Goal: Task Accomplishment & Management: Manage account settings

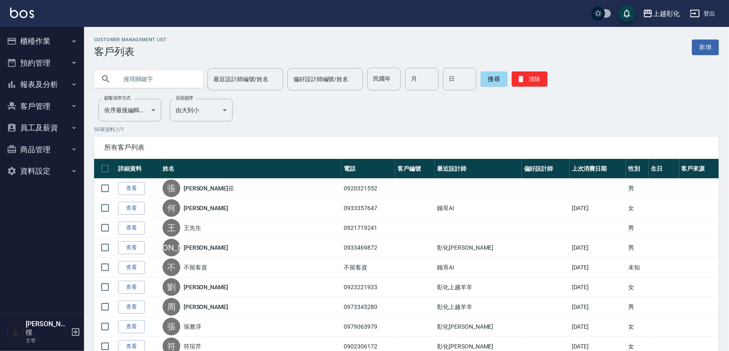
click at [67, 42] on button "櫃檯作業" at bounding box center [41, 41] width 77 height 22
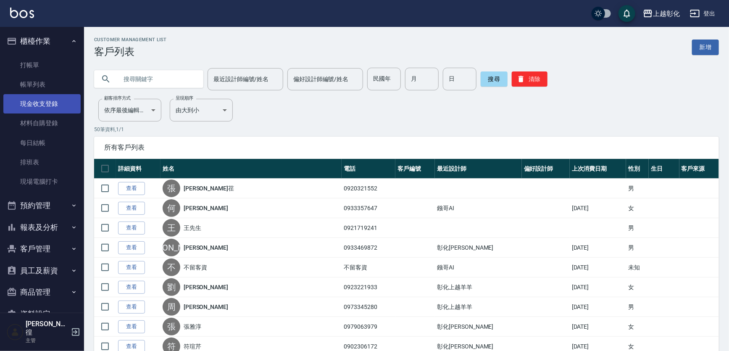
click at [61, 103] on link "現金收支登錄" at bounding box center [41, 103] width 77 height 19
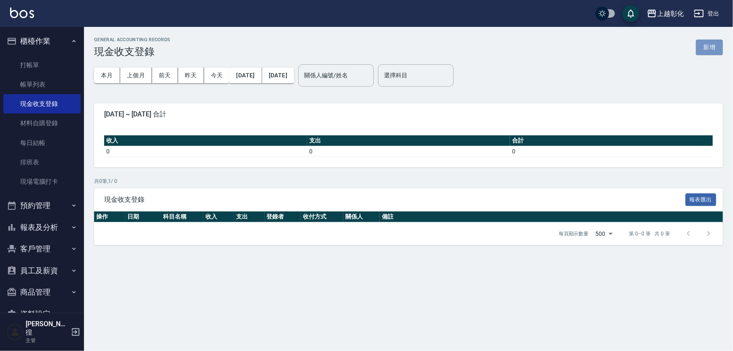
click at [713, 45] on button "新增" at bounding box center [709, 48] width 27 height 16
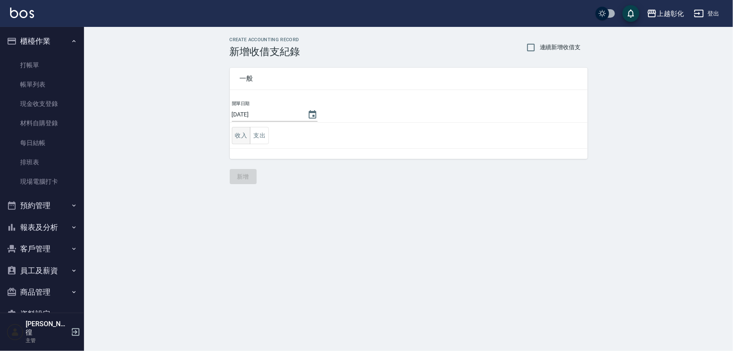
click at [244, 134] on button "收入" at bounding box center [241, 135] width 19 height 17
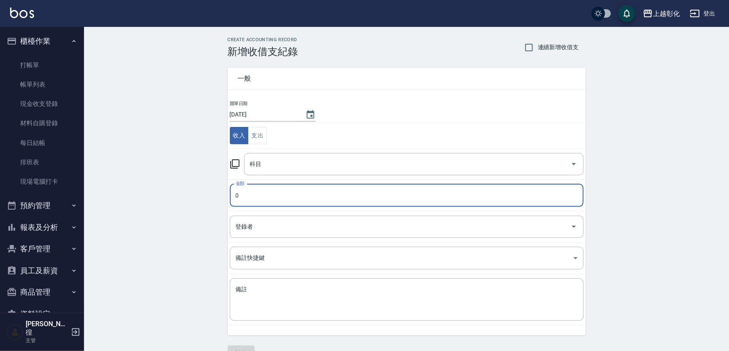
click at [253, 195] on input "0" at bounding box center [407, 195] width 354 height 23
type input "1000"
click at [279, 167] on input "科目" at bounding box center [407, 164] width 319 height 15
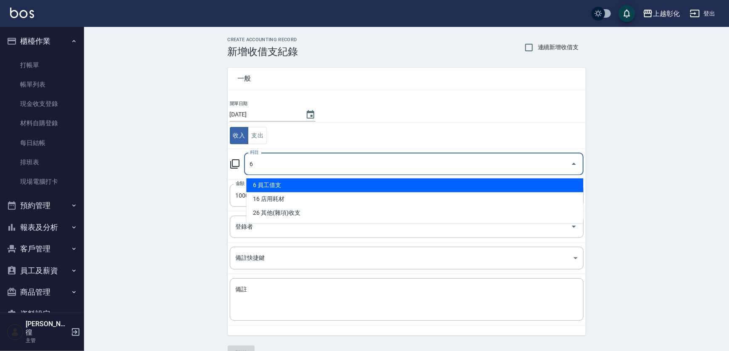
click at [282, 180] on li "6 員工借支" at bounding box center [414, 185] width 337 height 14
type input "6 員工借支"
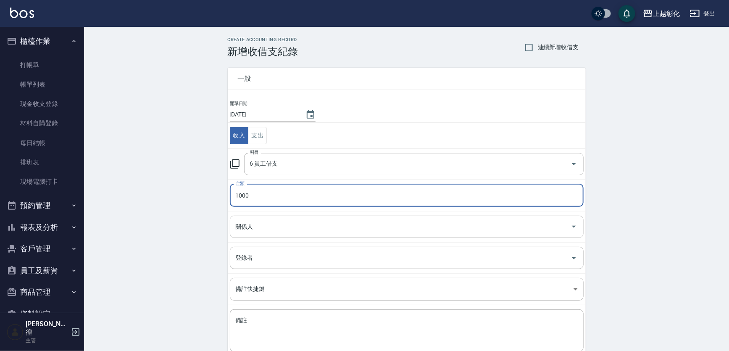
click at [261, 223] on input "關係人" at bounding box center [401, 226] width 334 height 15
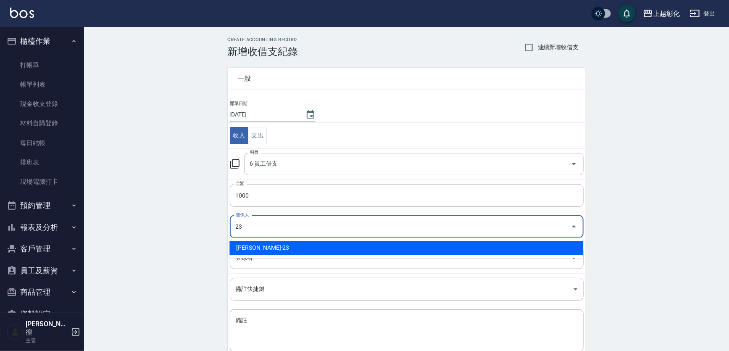
type input "[PERSON_NAME]-23"
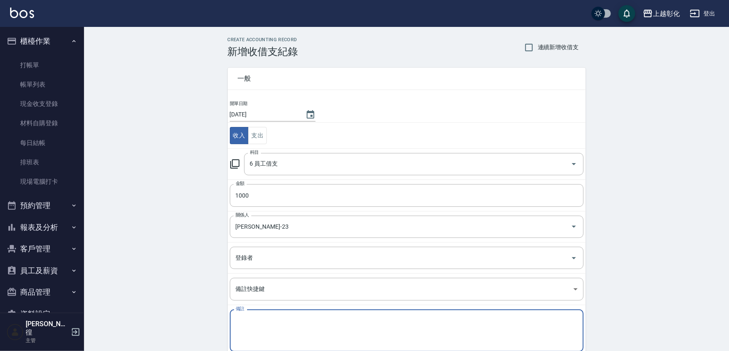
click at [265, 337] on textarea "備註" at bounding box center [407, 330] width 342 height 29
type textarea "h"
type textarea "ㄑ"
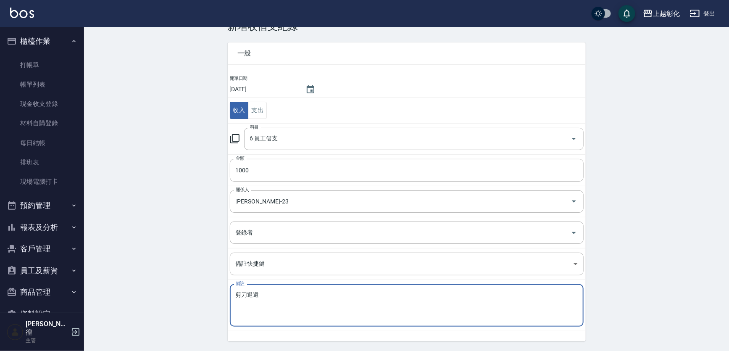
scroll to position [50, 0]
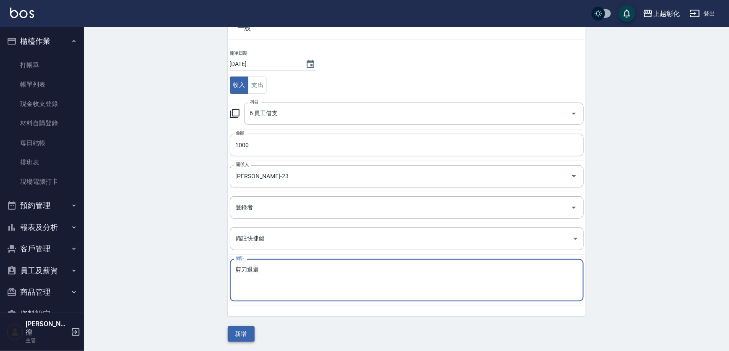
type textarea "剪刀退還"
click at [240, 333] on button "新增" at bounding box center [241, 334] width 27 height 16
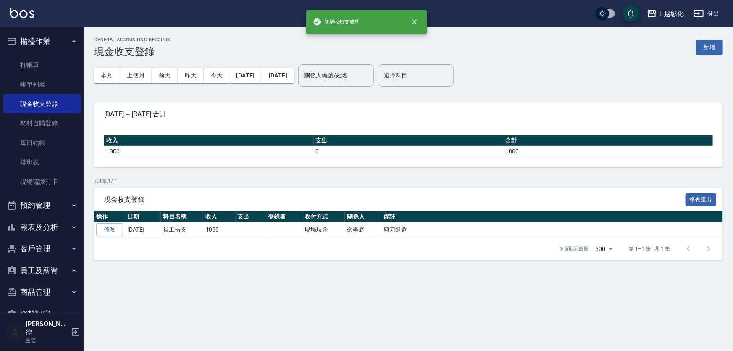
click at [44, 225] on button "報表及分析" at bounding box center [41, 227] width 77 height 22
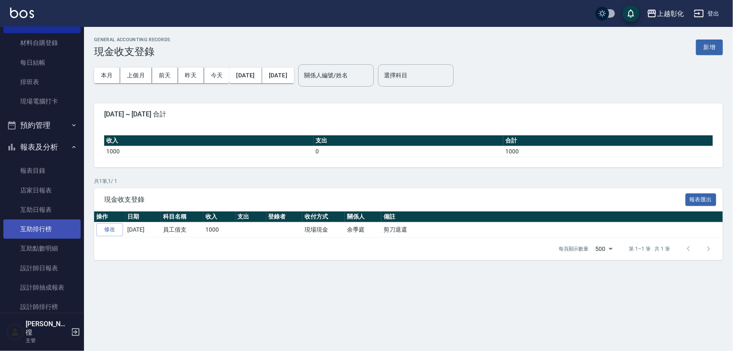
scroll to position [153, 0]
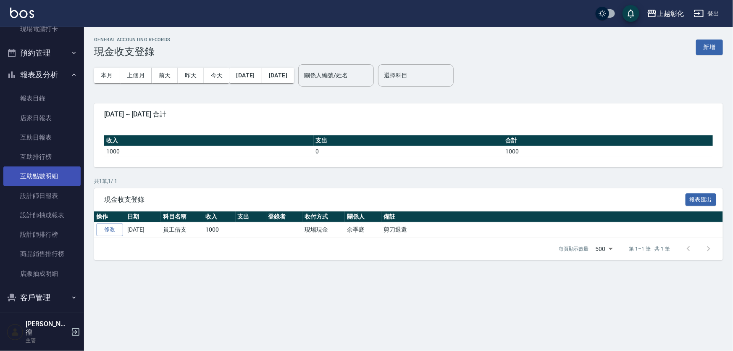
click at [56, 184] on link "互助點數明細" at bounding box center [41, 175] width 77 height 19
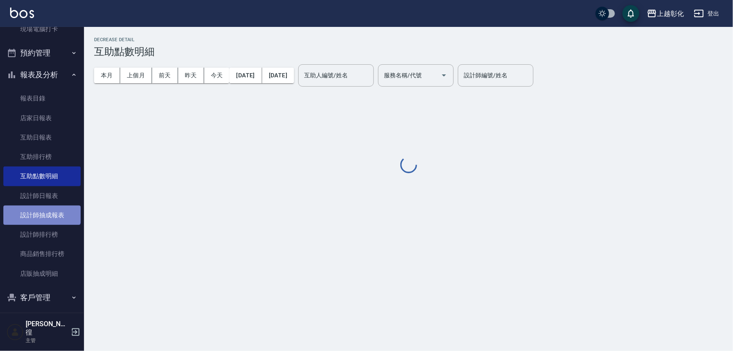
click at [41, 205] on link "設計師抽成報表" at bounding box center [41, 214] width 77 height 19
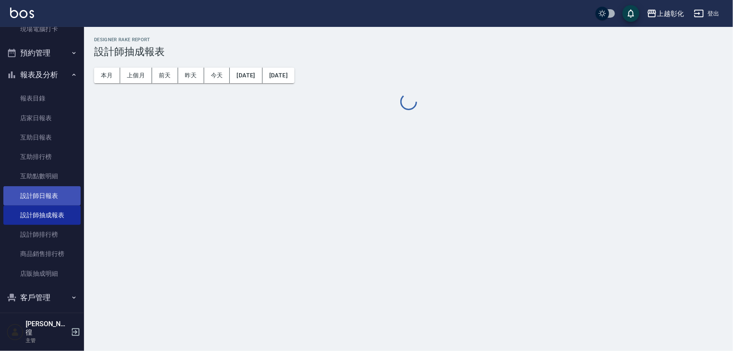
click at [47, 193] on link "設計師日報表" at bounding box center [41, 195] width 77 height 19
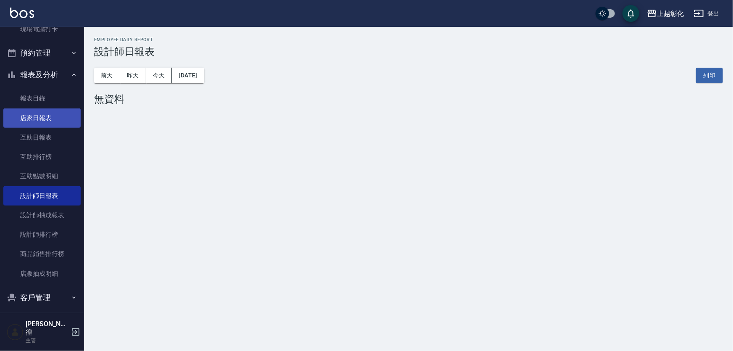
click at [59, 112] on link "店家日報表" at bounding box center [41, 117] width 77 height 19
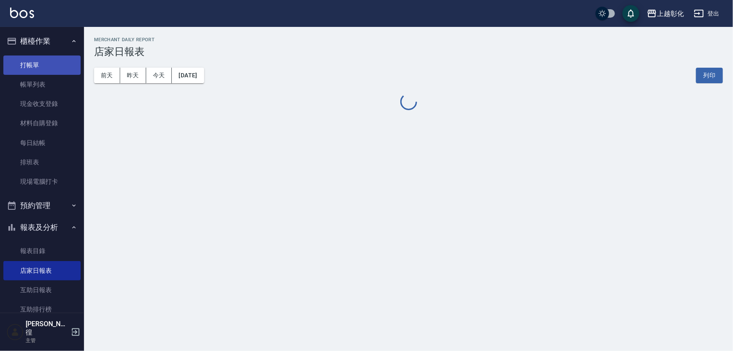
click at [36, 64] on link "打帳單" at bounding box center [41, 64] width 77 height 19
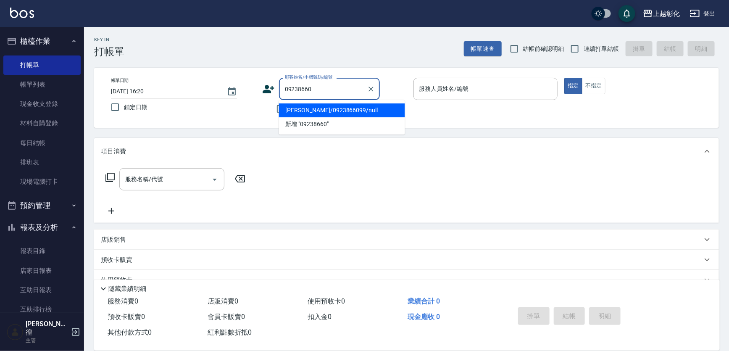
type input "[PERSON_NAME]/0923866099/null"
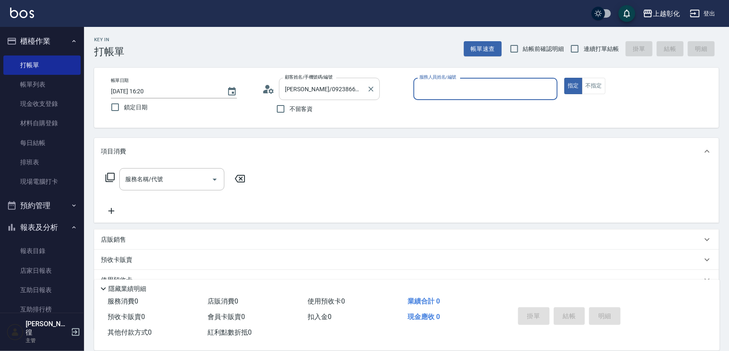
type input "ㄍ"
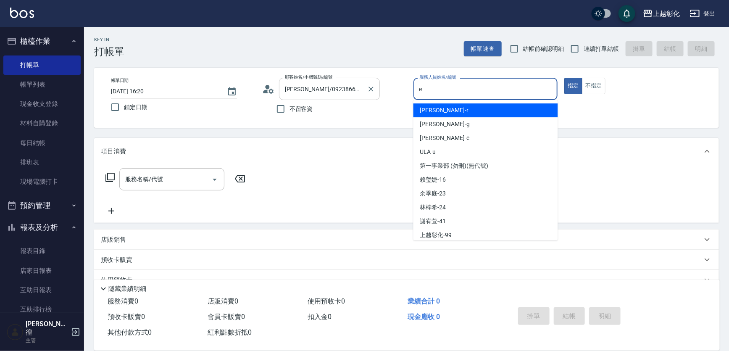
type input "[PERSON_NAME]-e"
type button "true"
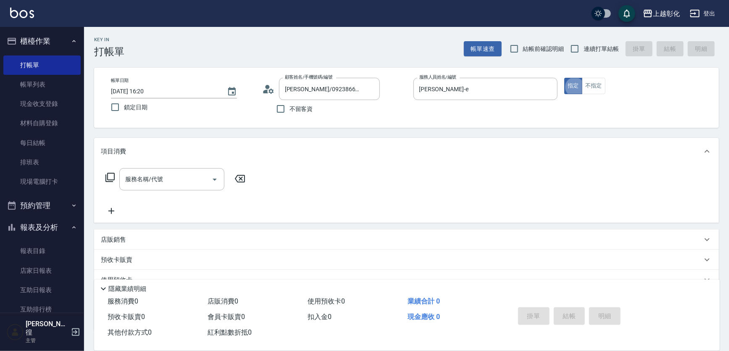
click at [594, 53] on label "連續打單結帳" at bounding box center [592, 49] width 53 height 18
click at [584, 53] on input "連續打單結帳" at bounding box center [575, 49] width 18 height 18
checkbox input "true"
click at [144, 176] on input "服務名稱/代號" at bounding box center [165, 179] width 85 height 15
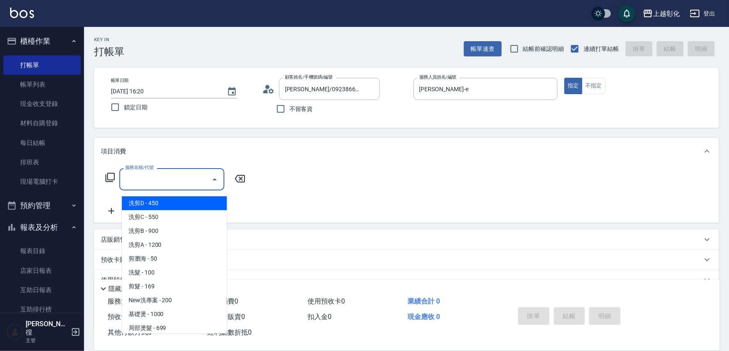
type input "g"
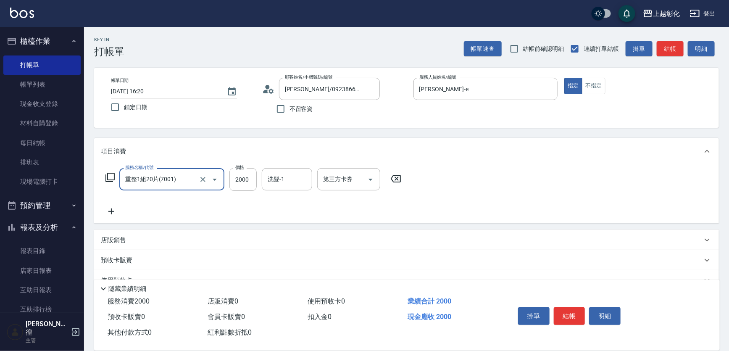
type input "重整1組20片(7001)"
type input "4500"
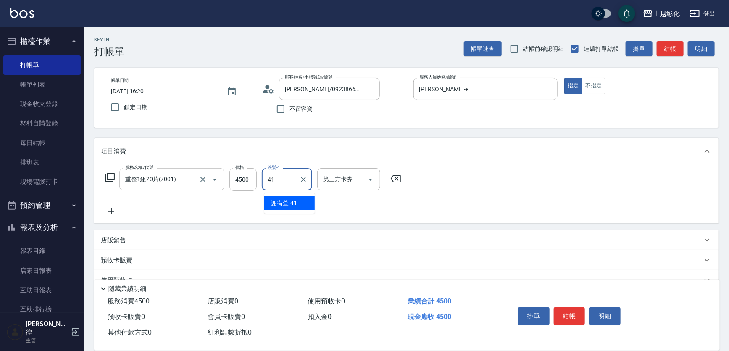
type input "[PERSON_NAME]-41"
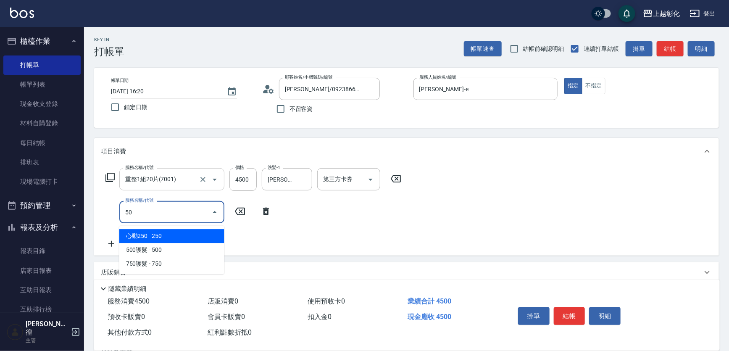
type input "5"
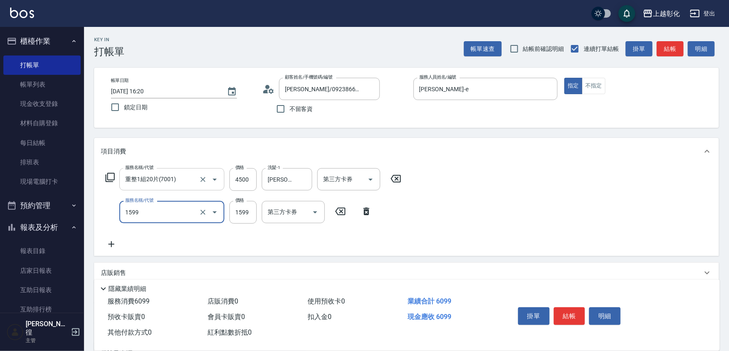
type input "染髮套餐1599(1599)"
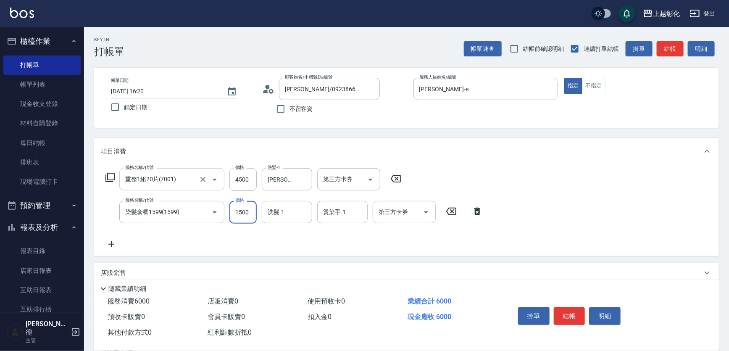
type input "1500"
type input "[PERSON_NAME]-41"
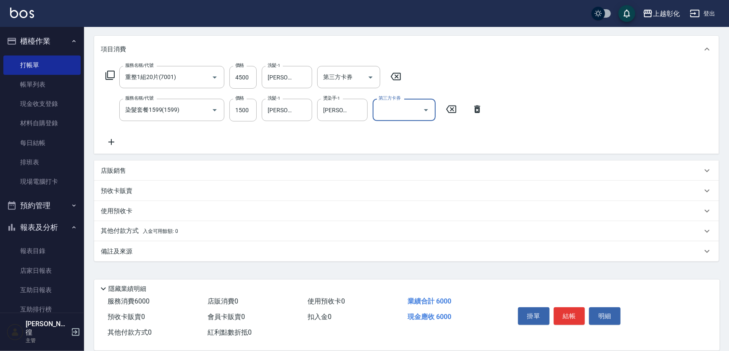
click at [133, 228] on p "其他付款方式 入金可用餘額: 0" at bounding box center [139, 230] width 77 height 9
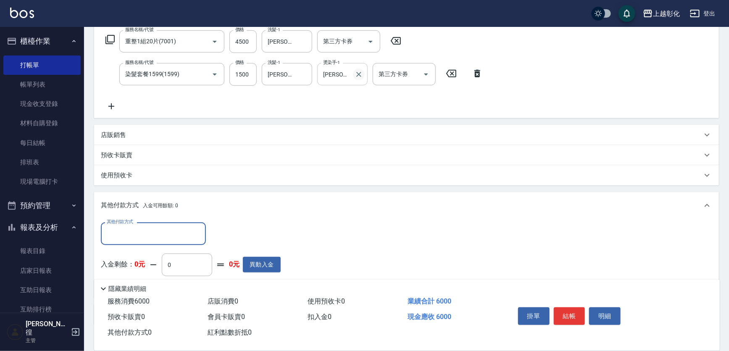
click at [357, 73] on icon "Clear" at bounding box center [359, 74] width 8 height 8
type input "ㄍ"
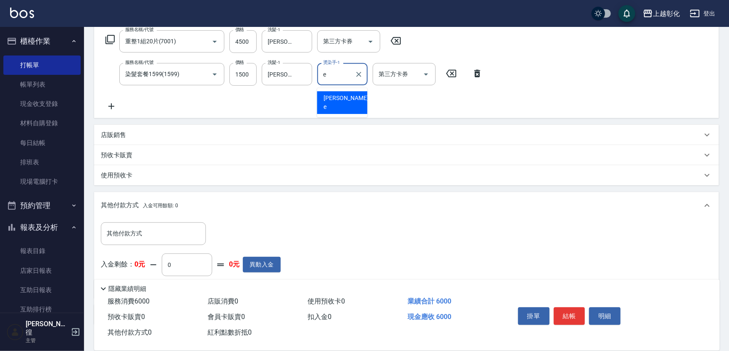
type input "[PERSON_NAME]-e"
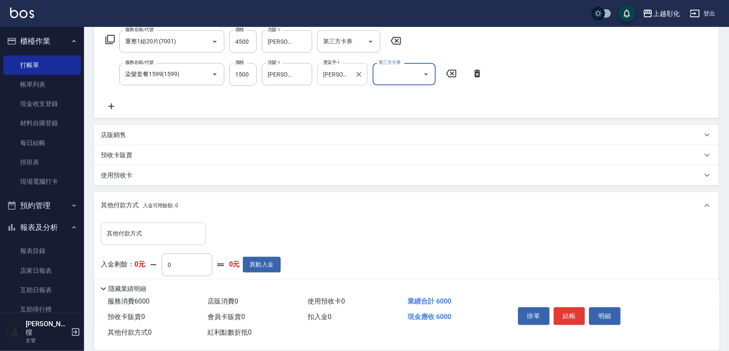
click at [148, 245] on div "其他付款方式" at bounding box center [153, 233] width 105 height 22
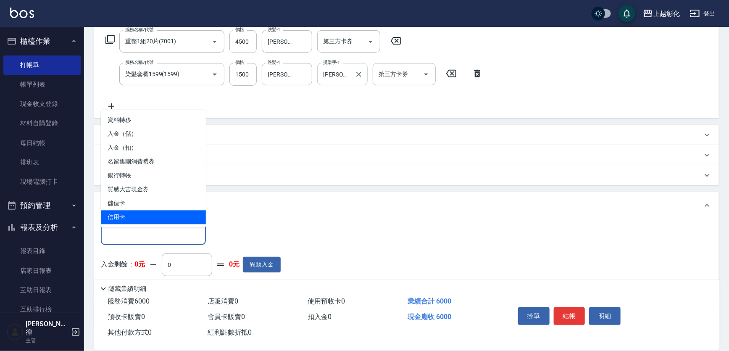
click at [163, 216] on span "信用卡" at bounding box center [153, 218] width 105 height 14
type input "信用卡"
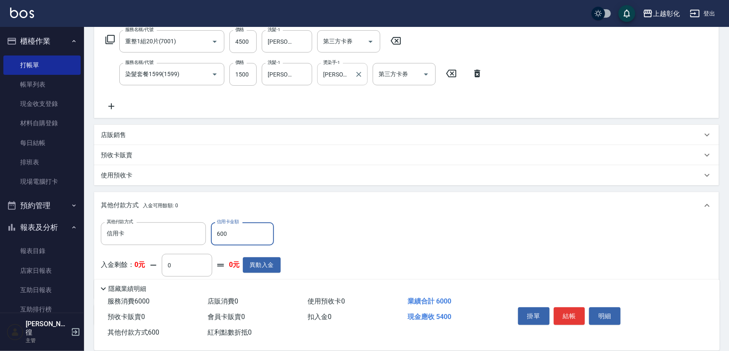
type input "6000"
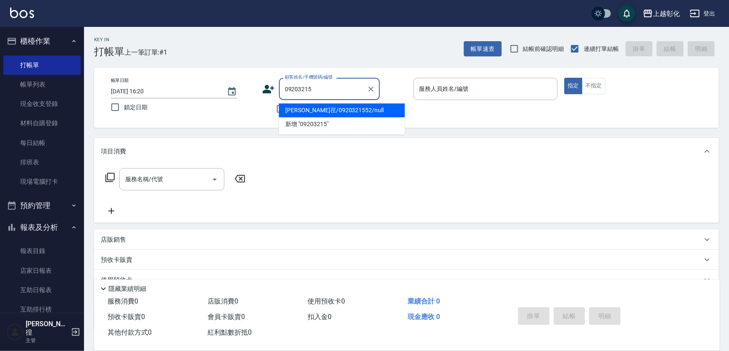
type input "[PERSON_NAME]荏/0920321552/null"
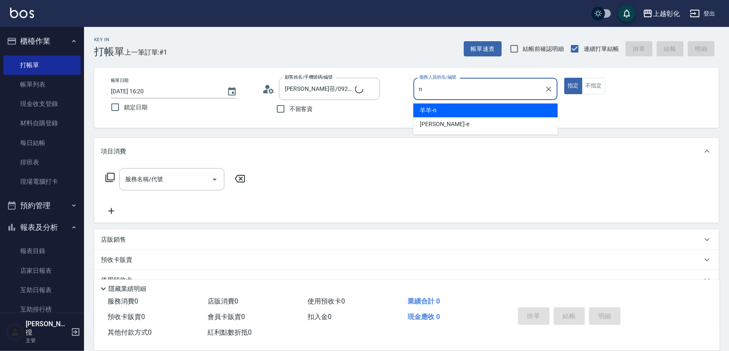
type input "羊羊-n"
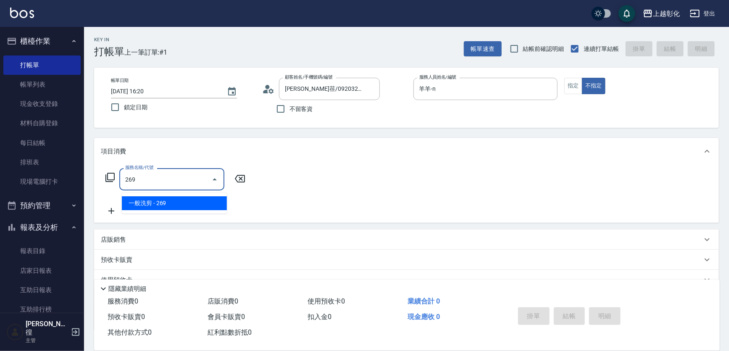
type input "一般洗剪(269)"
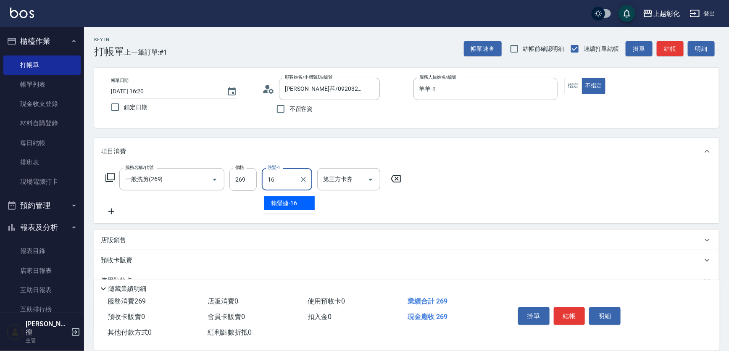
type input "[PERSON_NAME]-16"
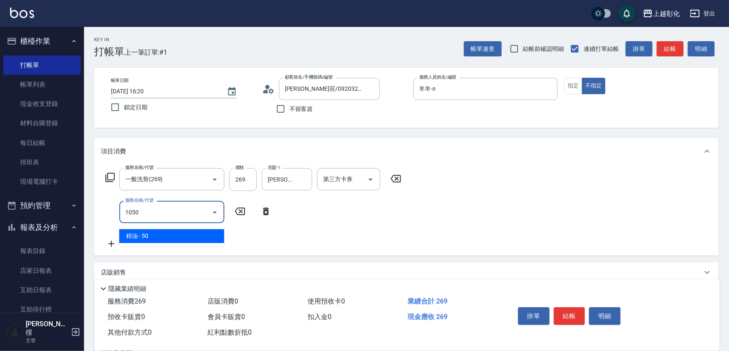
type input "精油(1050)"
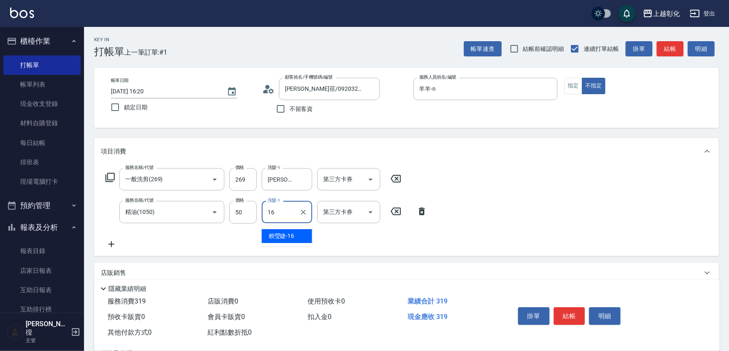
type input "[PERSON_NAME]-16"
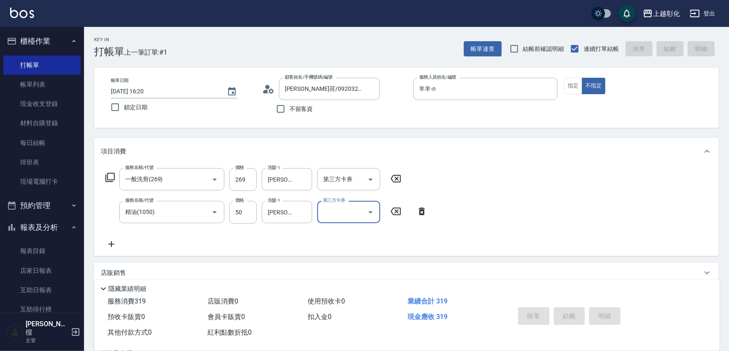
type input "[DATE] 16:21"
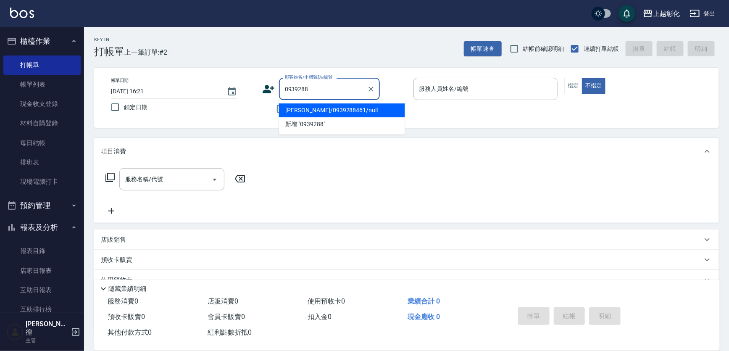
type input "[PERSON_NAME]/0939288461/null"
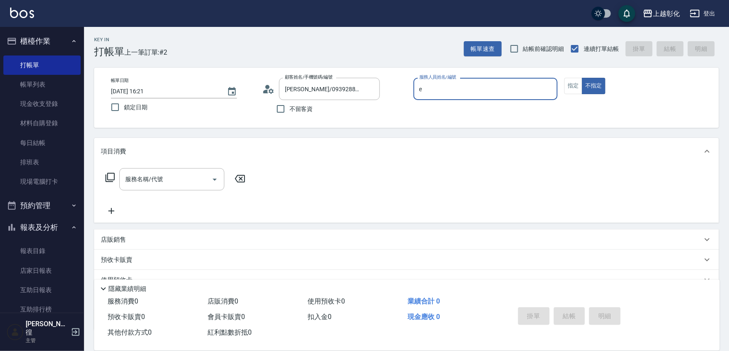
type input "[PERSON_NAME]-e"
type button "false"
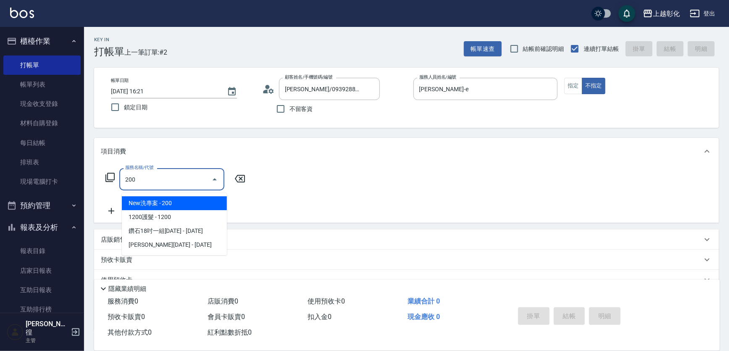
type input "New洗專案(200)"
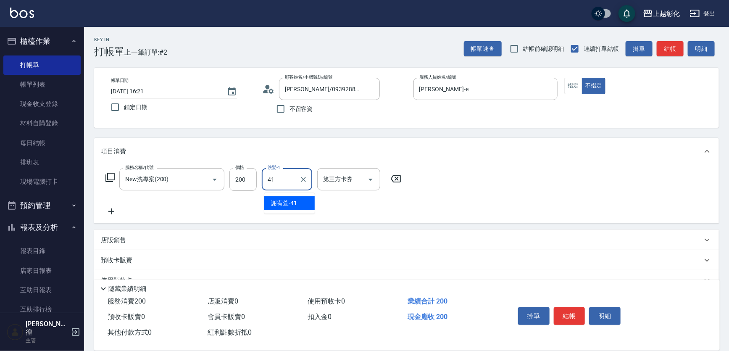
type input "[PERSON_NAME]-41"
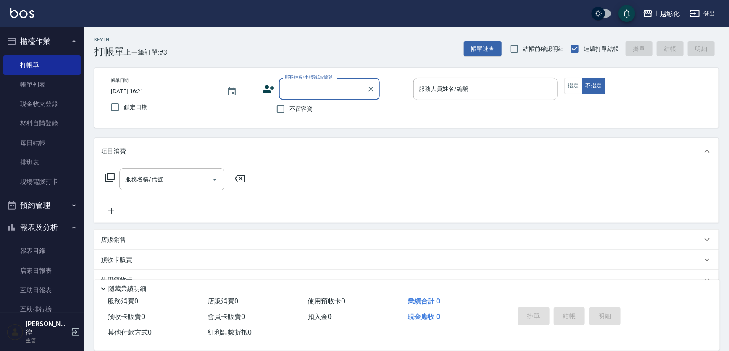
click at [291, 120] on div "帳單日期 [DATE] 16:21 鎖定日期 顧客姓名/手機號碼/編號 顧客姓名/手機號碼/編號 不留客資 服務人員姓名/編號 服務人員姓名/編號 指定 不指定" at bounding box center [406, 98] width 625 height 60
click at [298, 110] on span "不留客資" at bounding box center [302, 109] width 24 height 9
click at [290, 110] on input "不留客資" at bounding box center [281, 109] width 18 height 18
checkbox input "true"
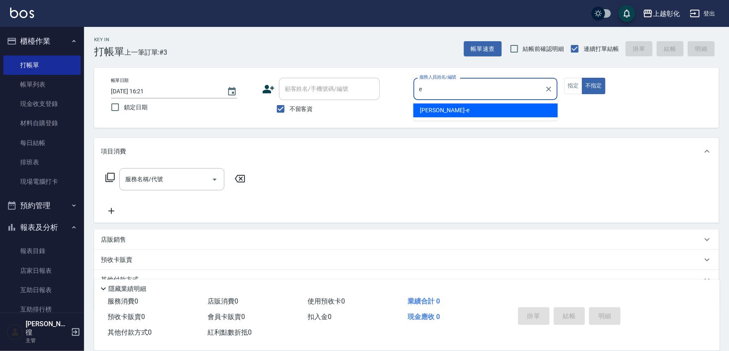
type input "[PERSON_NAME]-e"
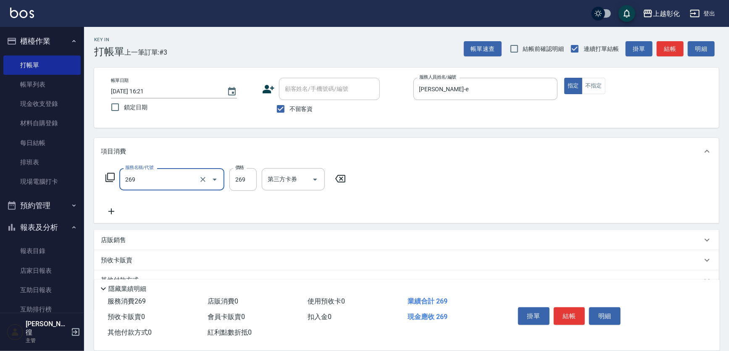
type input "269"
type input "3"
type input "一般洗剪(269)"
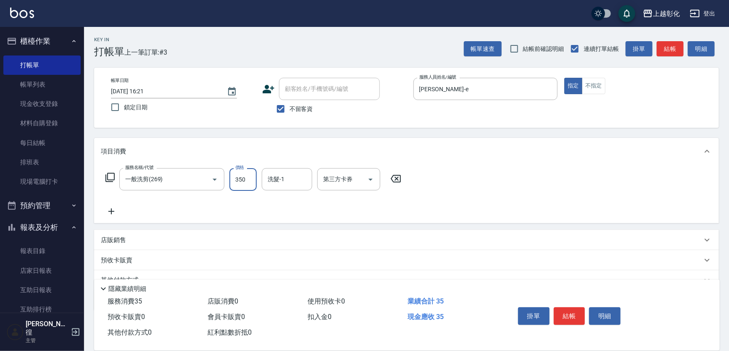
type input "350"
type input "[PERSON_NAME]-16"
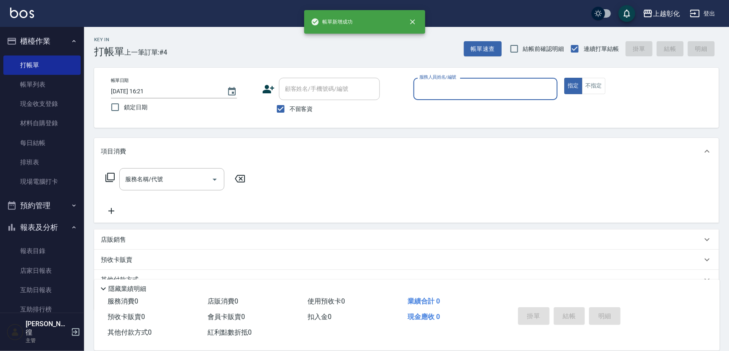
click at [298, 110] on span "不留客資" at bounding box center [302, 109] width 24 height 9
click at [290, 110] on input "不留客資" at bounding box center [281, 109] width 18 height 18
checkbox input "false"
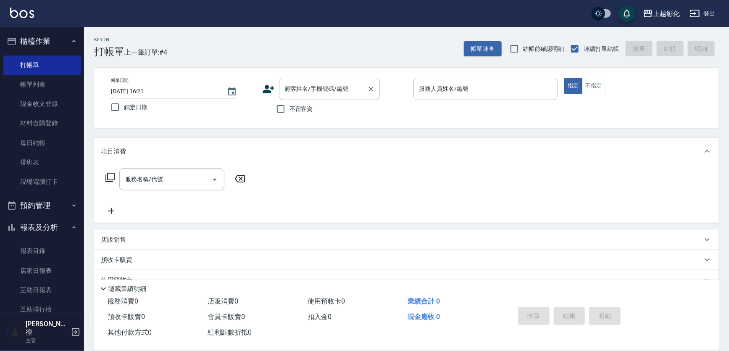
click at [310, 90] on div "顧客姓名/手機號碼/編號 顧客姓名/手機號碼/編號" at bounding box center [329, 89] width 101 height 22
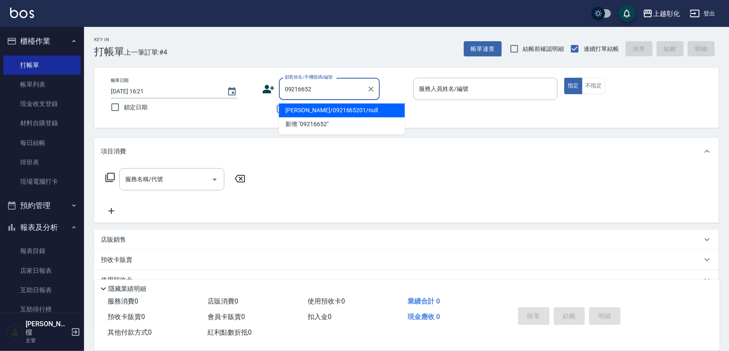
type input "[PERSON_NAME]/0921665201/null"
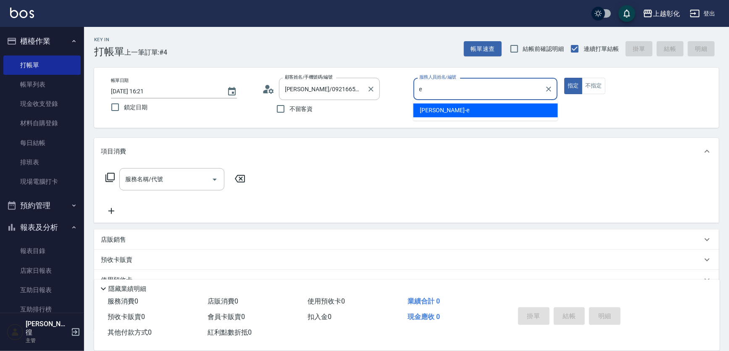
type input "[PERSON_NAME]-e"
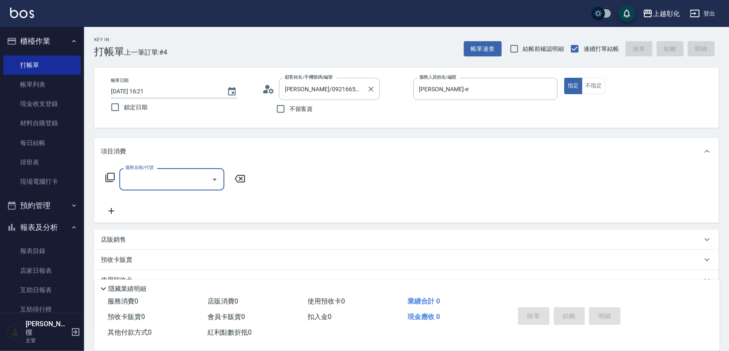
type input "f"
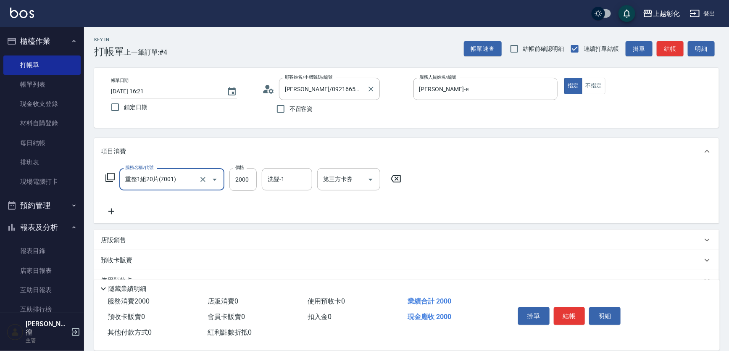
type input "重整1組20片(7001)"
type input "2500"
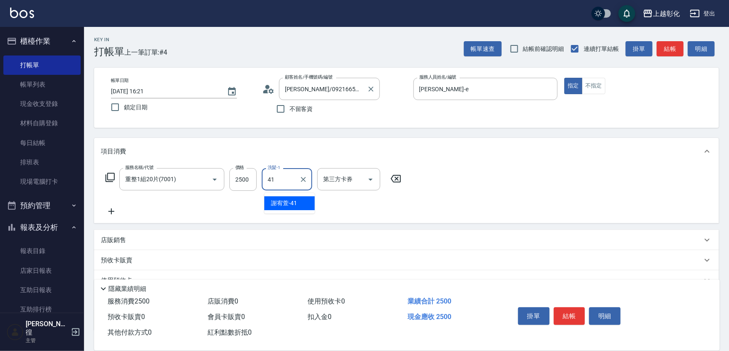
type input "4"
type input "[PERSON_NAME]-41"
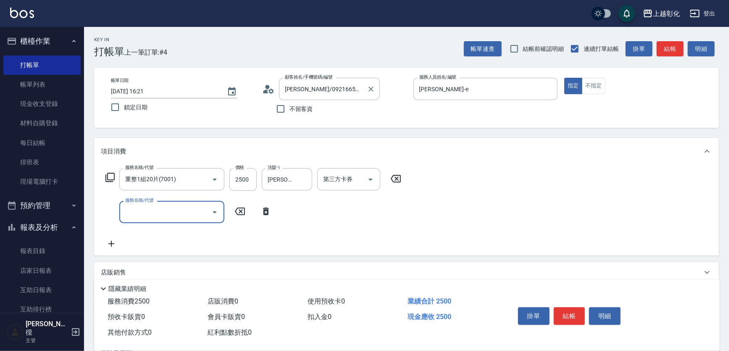
type input "ㄖ"
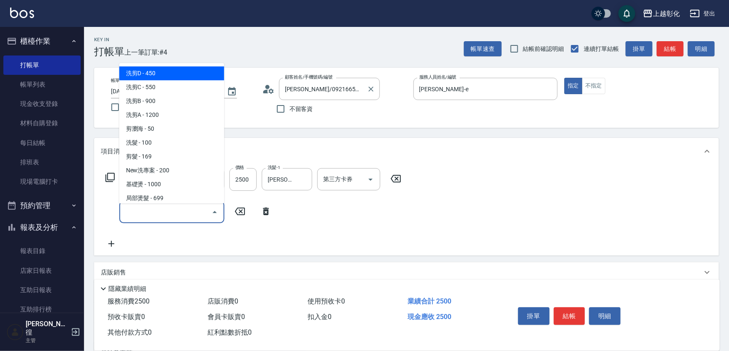
type input "b"
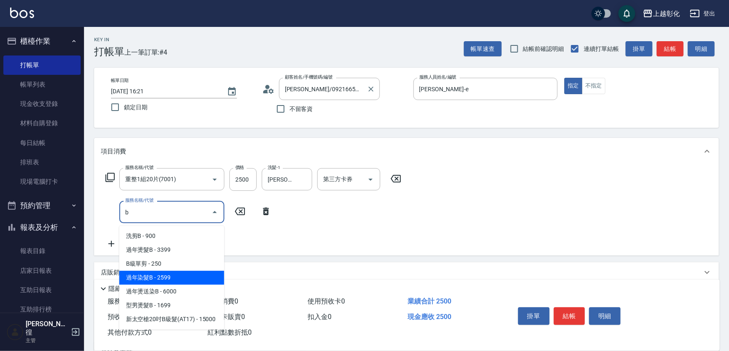
type input "過年染髮B(512)"
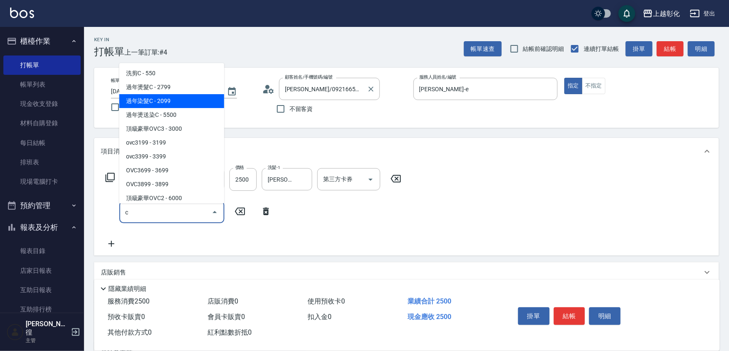
type input "過年染髮C(513)"
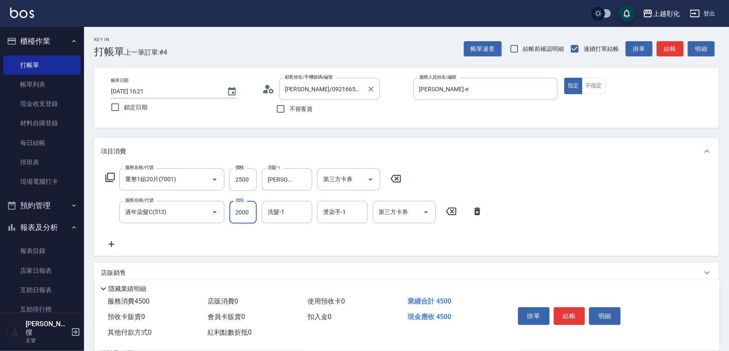
type input "2000"
type input "[PERSON_NAME]-41"
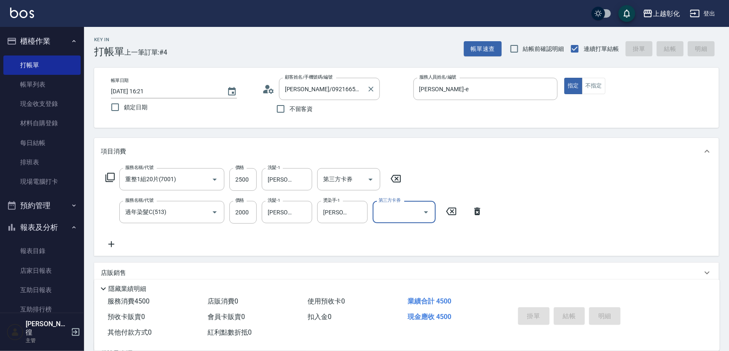
type input "[DATE] 16:22"
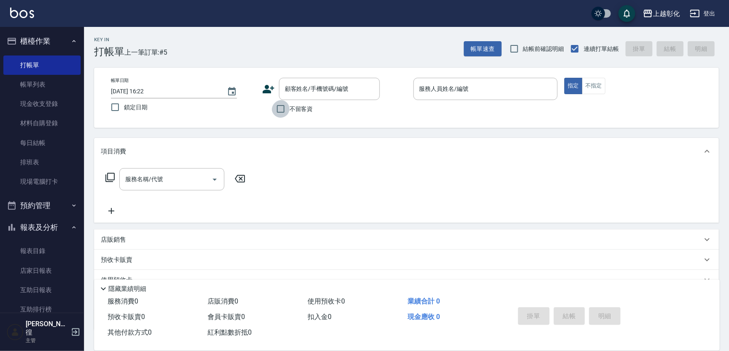
click at [290, 110] on input "不留客資" at bounding box center [281, 109] width 18 height 18
checkbox input "true"
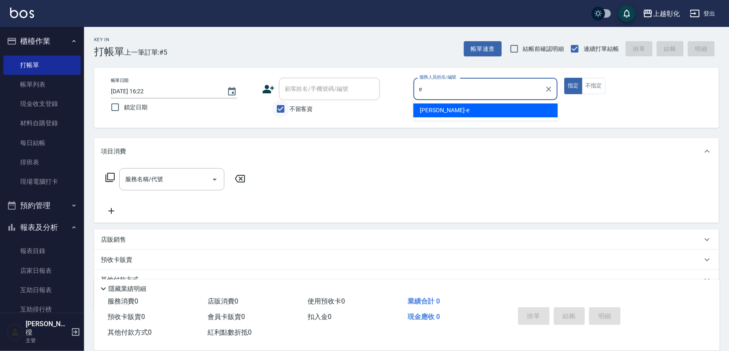
type input "[PERSON_NAME]-e"
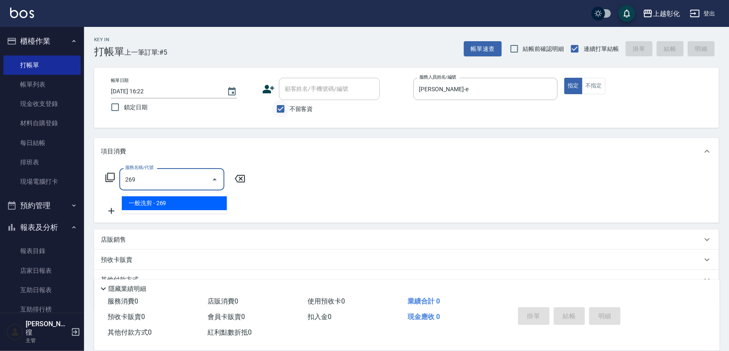
type input "一般洗剪(269)"
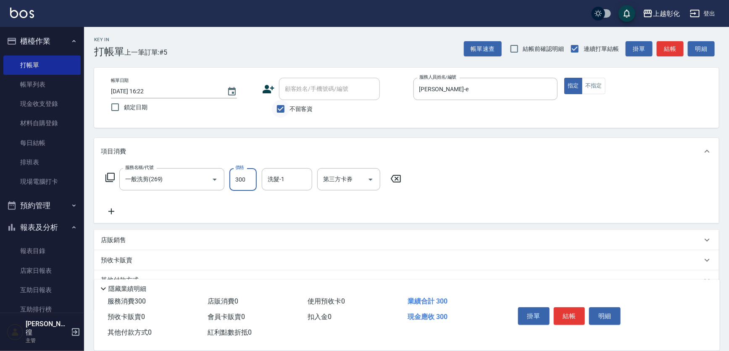
type input "300"
type input "[PERSON_NAME]-16"
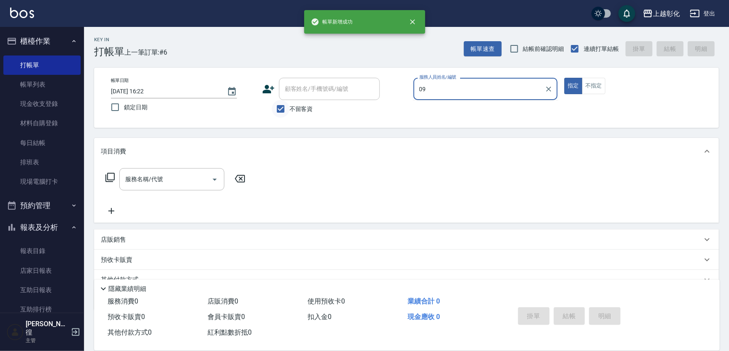
type input "09"
click at [290, 110] on input "不留客資" at bounding box center [281, 109] width 18 height 18
checkbox input "false"
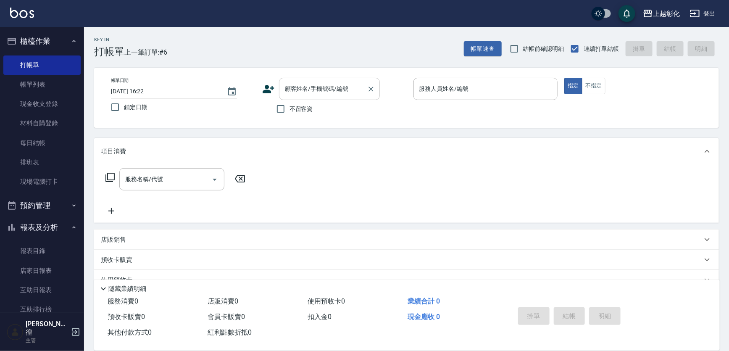
click at [307, 86] on div "顧客姓名/手機號碼/編號 顧客姓名/手機號碼/編號" at bounding box center [329, 89] width 101 height 22
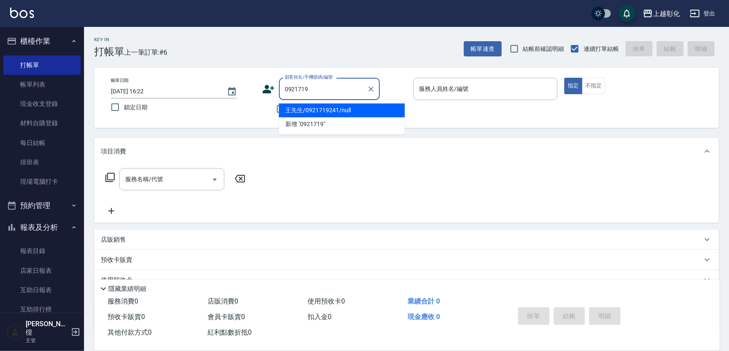
type input "王先生/0921719241/null"
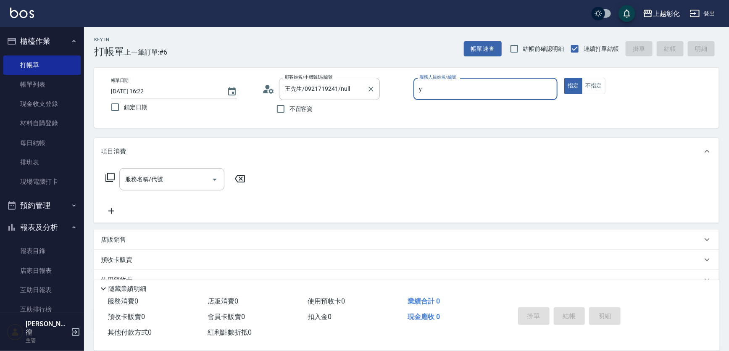
type input "[PERSON_NAME]-Y"
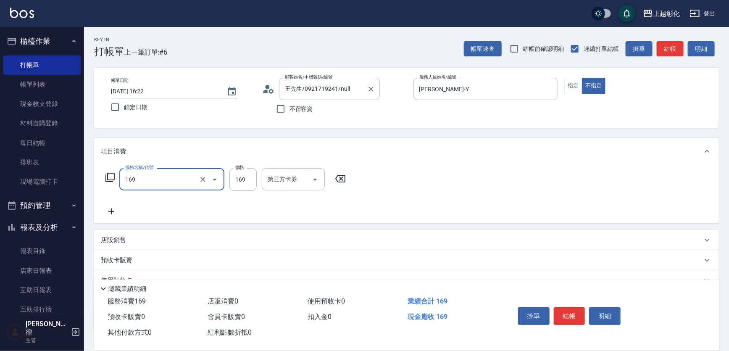
type input "剪髮(169)"
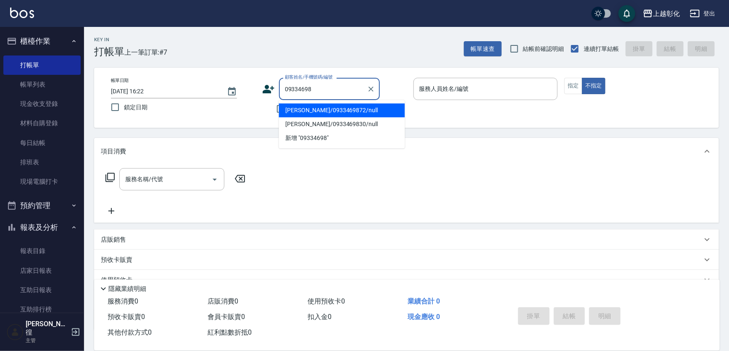
type input "[PERSON_NAME]/0933469872/null"
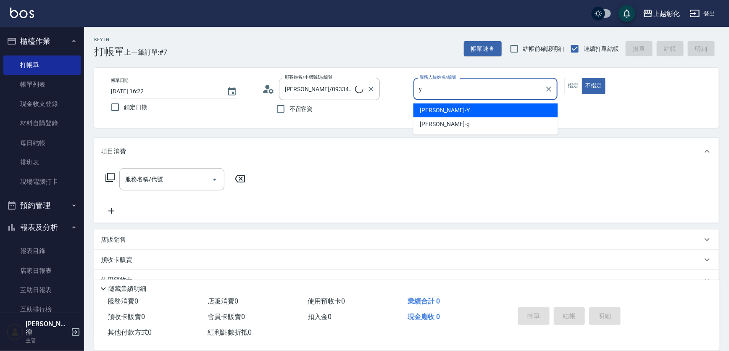
type input "[PERSON_NAME]-Y"
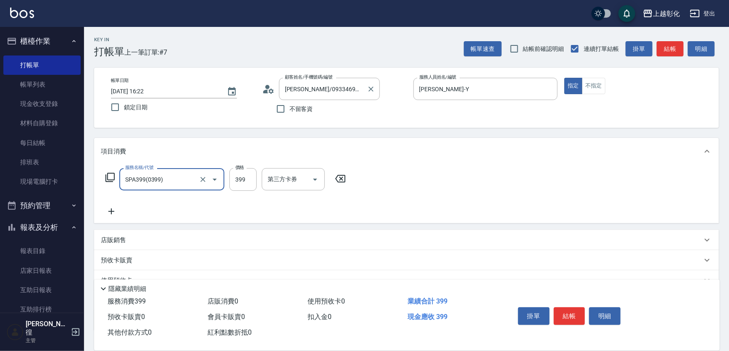
type input "SPA399(0399)"
type input "499"
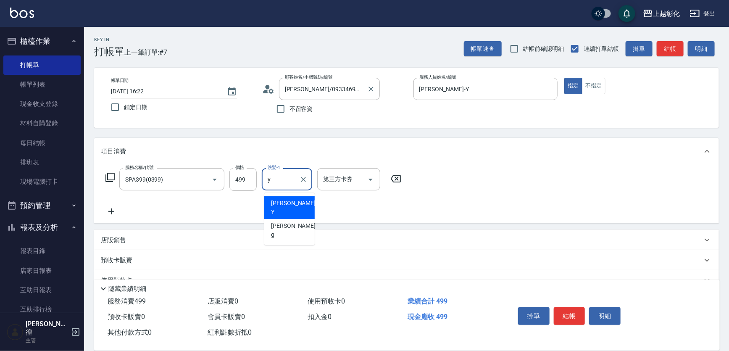
type input "[PERSON_NAME]-Y"
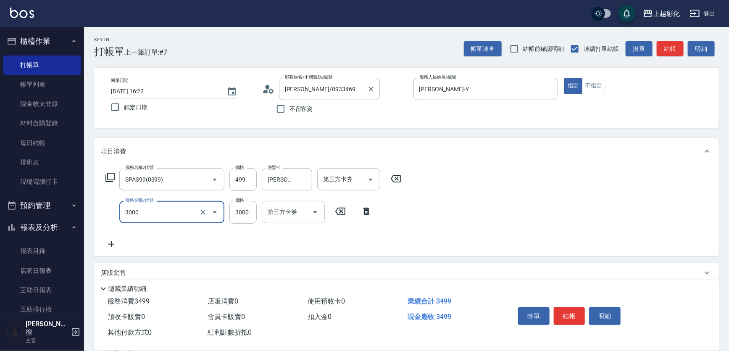
type input "頂級豪華OVC3(3000)"
type input "1000"
click at [347, 169] on div "服務名稱/代號 SPA399(0399) 服務名稱/代號 價格 499 價格 洗髮-1 YURI-Y 洗髮-1 第三方卡券 第三方卡券 服務名稱/代號 頂級豪…" at bounding box center [406, 210] width 625 height 91
click at [351, 184] on div "第三方卡券 第三方卡券" at bounding box center [348, 179] width 63 height 22
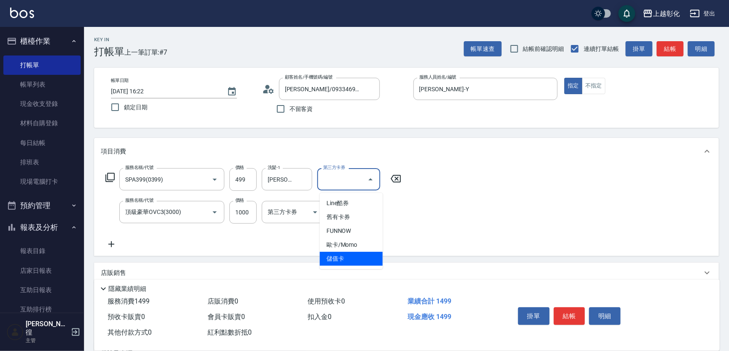
type input "儲值卡"
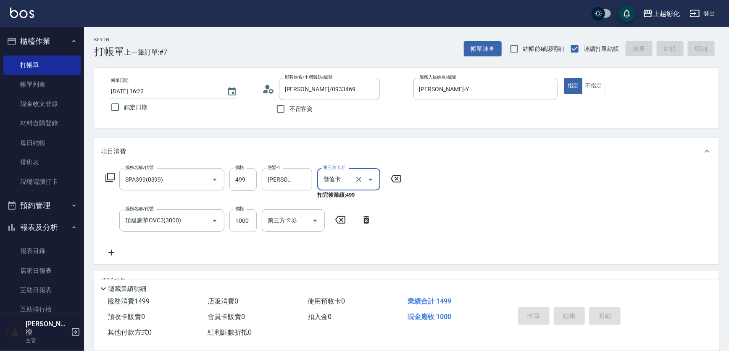
type input "[DATE] 16:23"
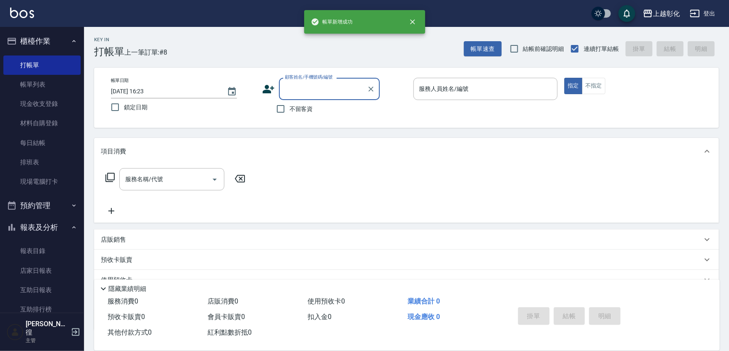
click at [298, 106] on span "不留客資" at bounding box center [302, 109] width 24 height 9
click at [290, 106] on input "不留客資" at bounding box center [281, 109] width 18 height 18
checkbox input "true"
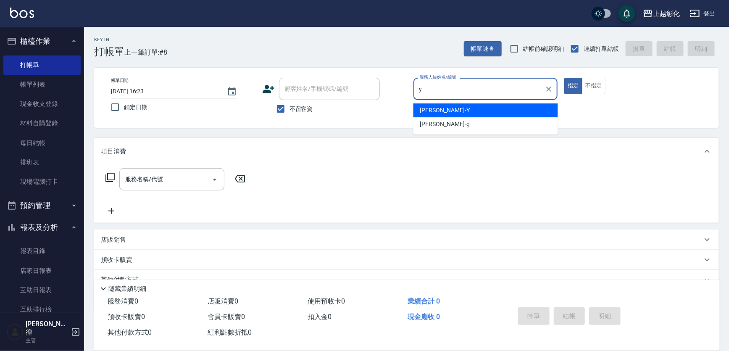
type input "[PERSON_NAME]-Y"
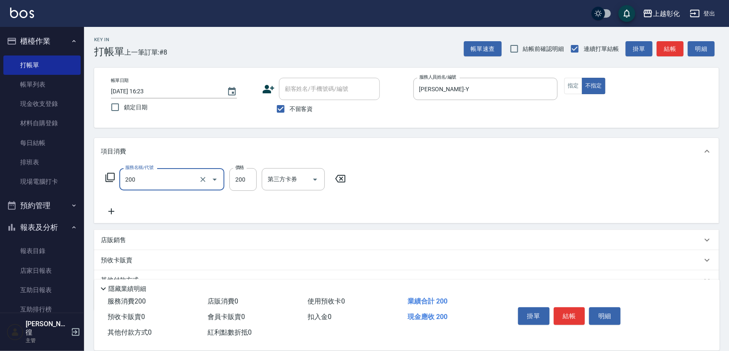
type input "New洗專案(200)"
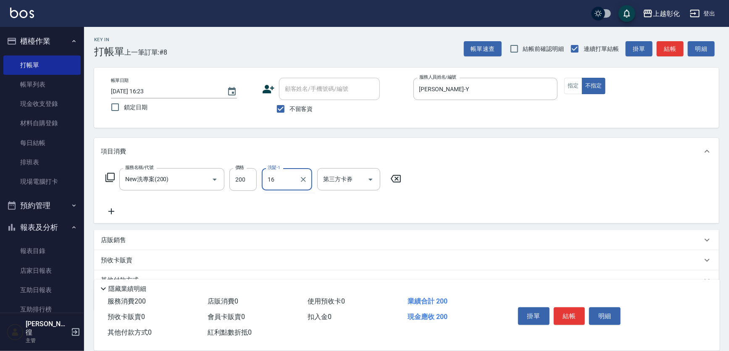
type input "[PERSON_NAME]-16"
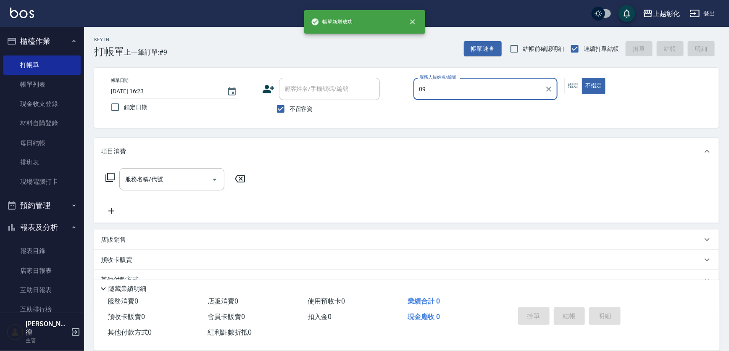
type input "09"
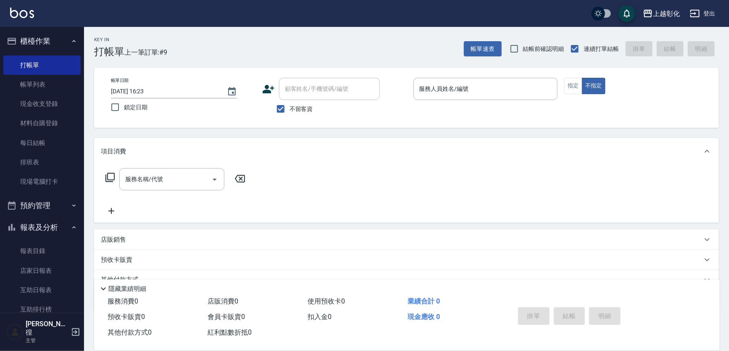
click at [298, 106] on span "不留客資" at bounding box center [302, 109] width 24 height 9
click at [290, 106] on input "不留客資" at bounding box center [281, 109] width 18 height 18
checkbox input "false"
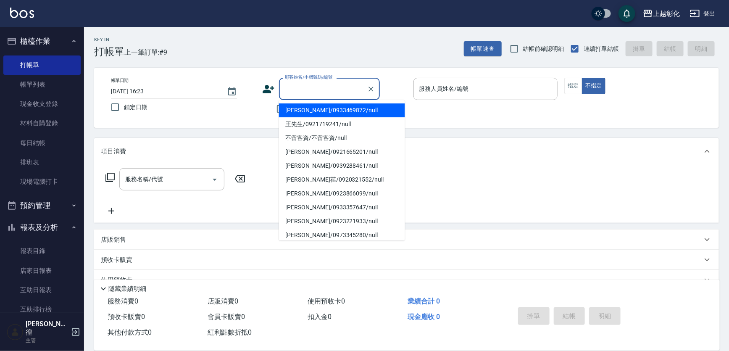
click at [306, 88] on input "顧客姓名/手機號碼/編號" at bounding box center [323, 89] width 81 height 15
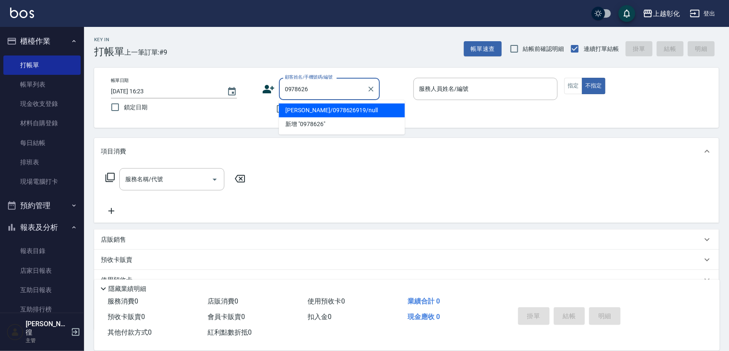
type input "[PERSON_NAME]/0978626919/null"
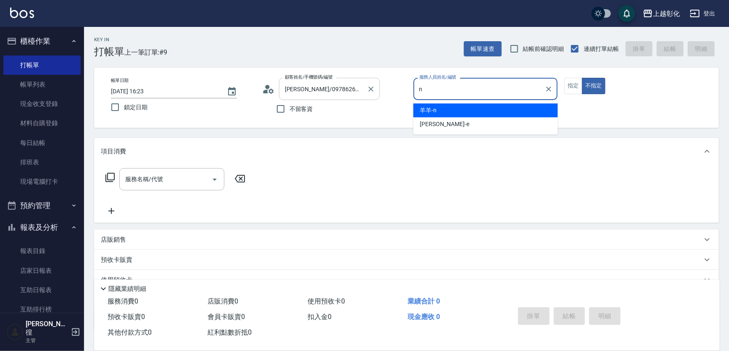
type input "羊羊-n"
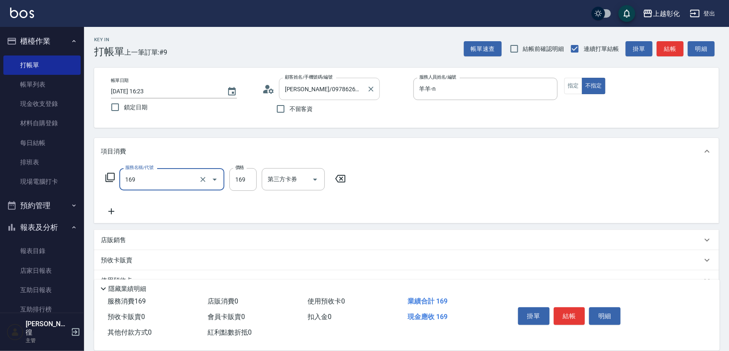
type input "剪髮(169)"
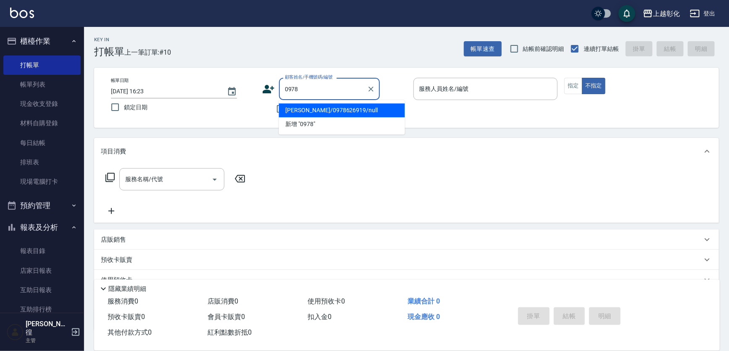
type input "[PERSON_NAME]/0978626919/null"
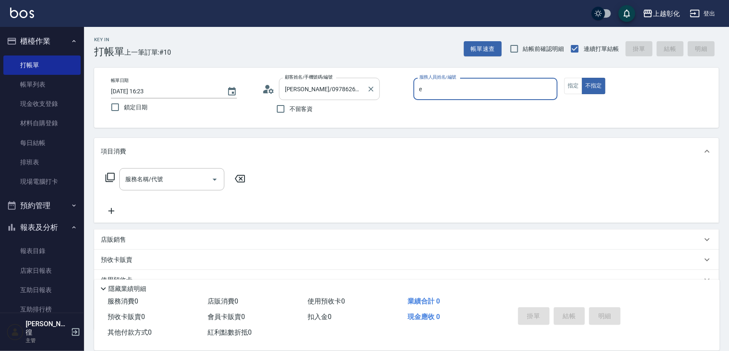
type input "[PERSON_NAME]-e"
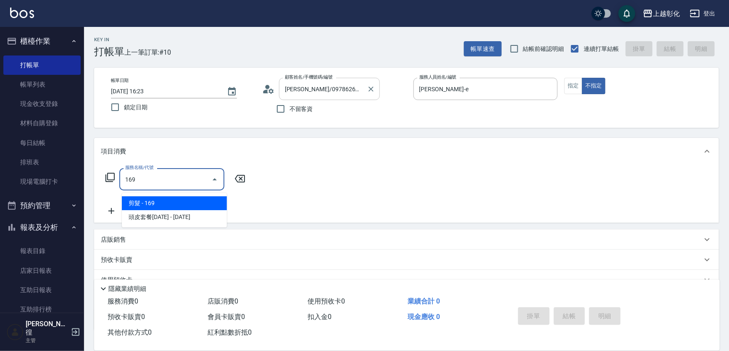
type input "剪髮(169)"
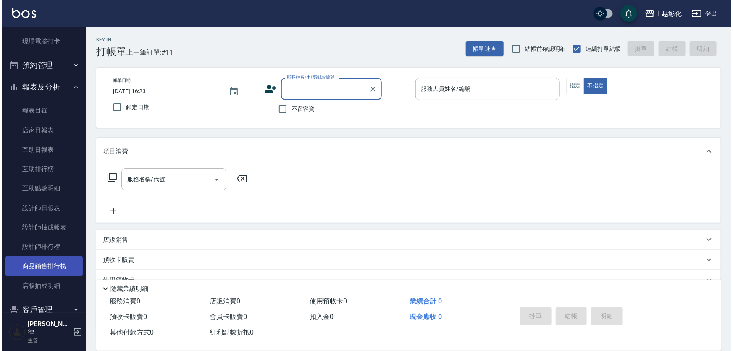
scroll to position [153, 0]
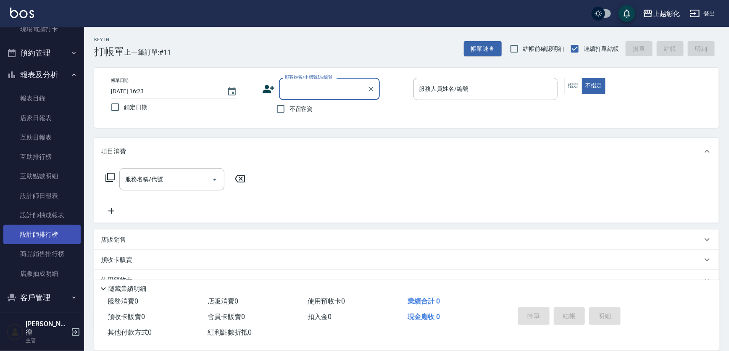
click at [37, 235] on link "設計師排行榜" at bounding box center [41, 234] width 77 height 19
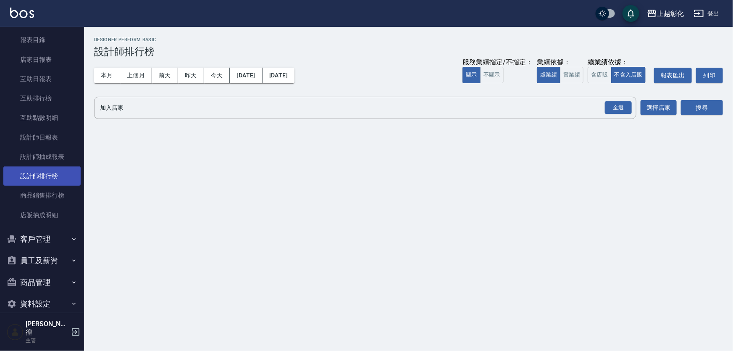
scroll to position [215, 0]
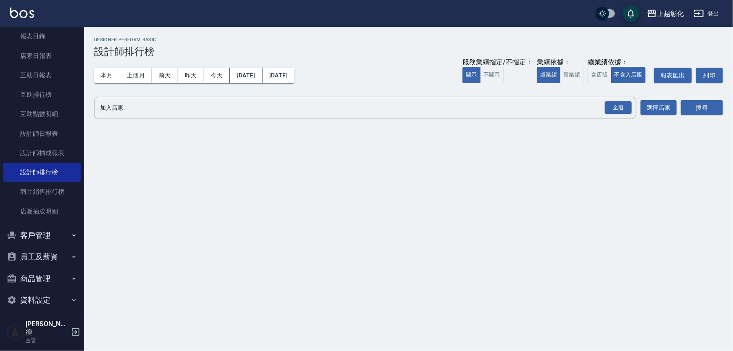
click at [50, 251] on button "員工及薪資" at bounding box center [41, 257] width 77 height 22
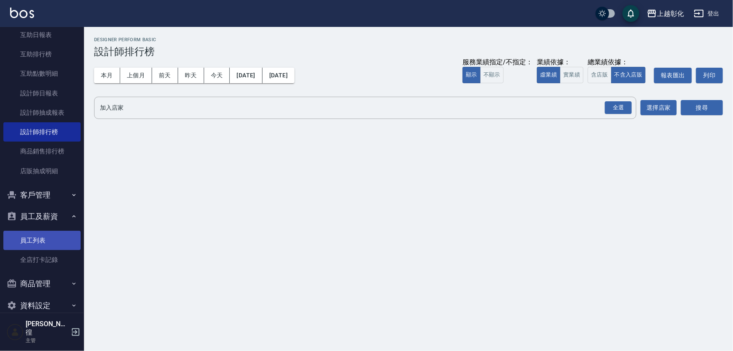
click at [54, 237] on link "員工列表" at bounding box center [41, 240] width 77 height 19
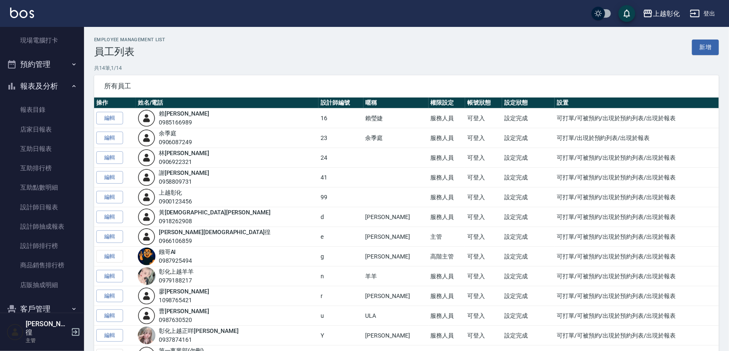
scroll to position [229, 0]
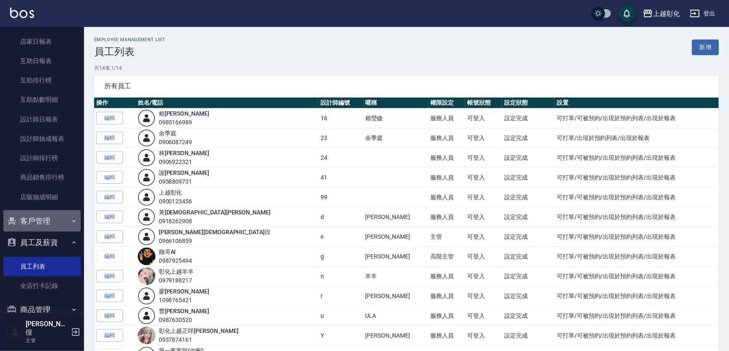
click at [53, 223] on button "客戶管理" at bounding box center [41, 221] width 77 height 22
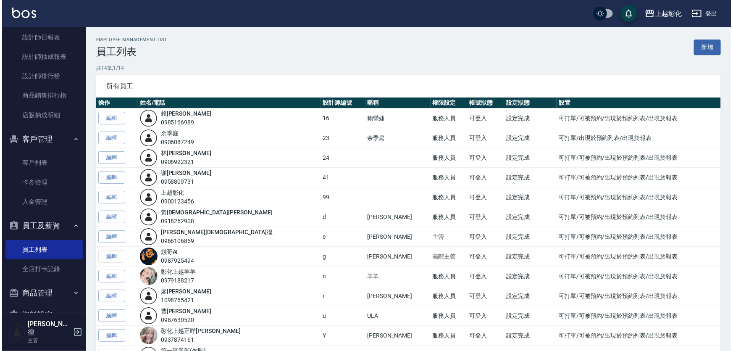
scroll to position [320, 0]
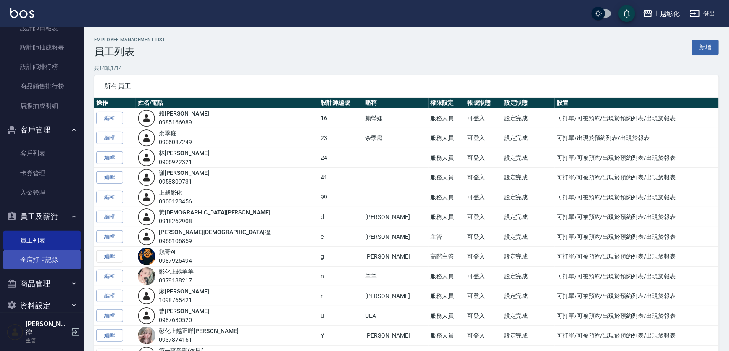
click at [48, 260] on link "全店打卡記錄" at bounding box center [41, 259] width 77 height 19
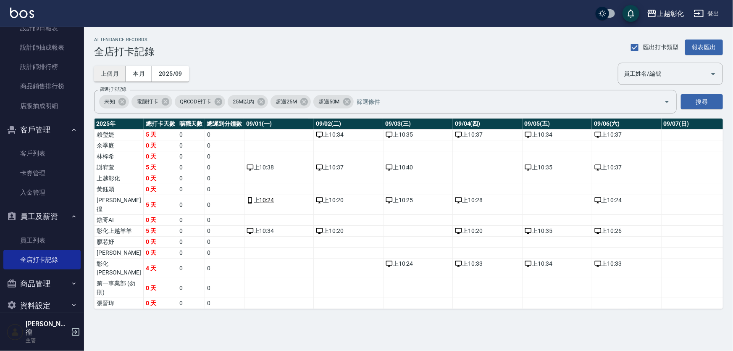
click at [111, 76] on button "上個月" at bounding box center [110, 74] width 32 height 16
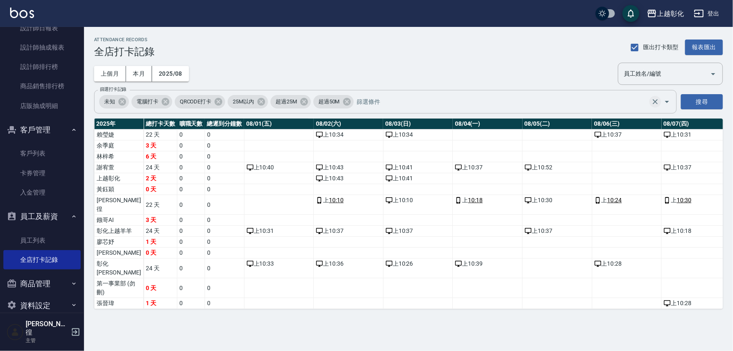
click at [651, 100] on icon "Clear" at bounding box center [655, 101] width 8 height 8
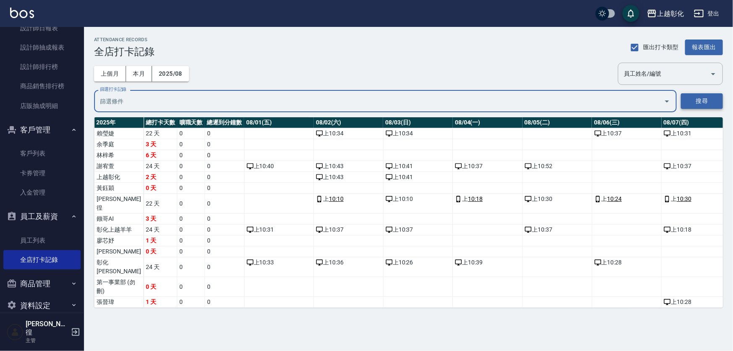
click at [718, 100] on button "搜尋" at bounding box center [702, 101] width 42 height 16
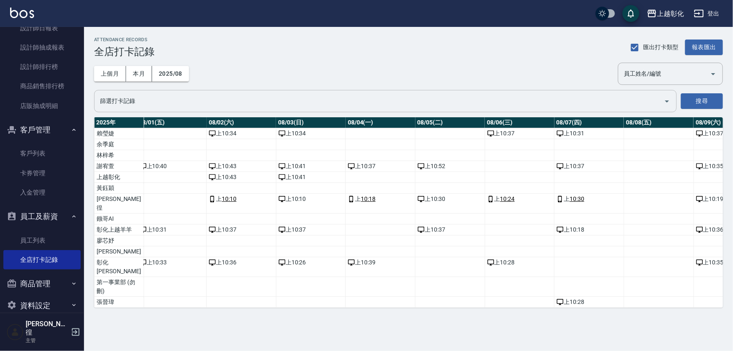
scroll to position [0, 109]
drag, startPoint x: 251, startPoint y: 320, endPoint x: 261, endPoint y: 320, distance: 9.7
click at [274, 297] on td "a dense table" at bounding box center [309, 287] width 70 height 20
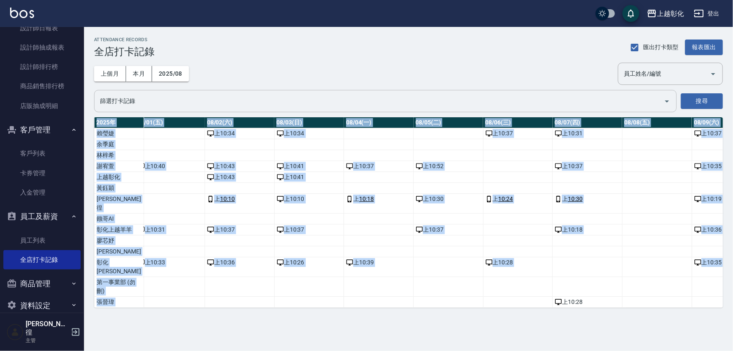
drag, startPoint x: 246, startPoint y: 323, endPoint x: 253, endPoint y: 333, distance: 12.1
click at [253, 318] on div "ATTENDANCE RECORDS 全店打卡記錄 匯出打卡類型 報表匯出 上個月 本月 2025/08 員工姓名/編號 員工姓名/編號 篩選打卡記錄 篩選打…" at bounding box center [408, 172] width 649 height 291
click at [255, 318] on div "ATTENDANCE RECORDS 全店打卡記錄 匯出打卡類型 報表匯出 上個月 本月 2025/08 員工姓名/編號 員工姓名/編號 篩選打卡記錄 篩選打…" at bounding box center [408, 172] width 649 height 291
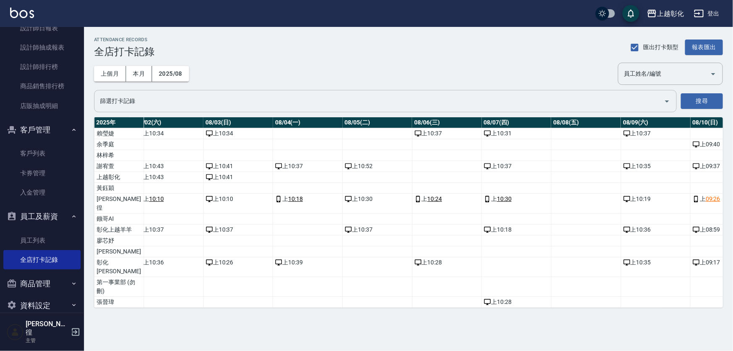
scroll to position [9, 0]
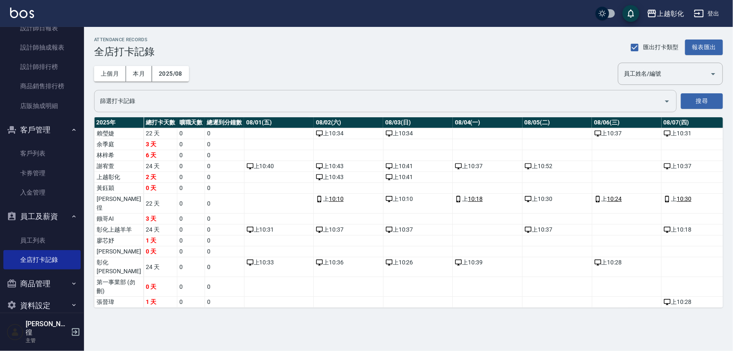
click at [651, 46] on span "匯出打卡類型" at bounding box center [661, 47] width 35 height 9
click at [644, 46] on input "匯出打卡類型" at bounding box center [635, 48] width 18 height 18
checkbox input "false"
click at [57, 238] on link "員工列表" at bounding box center [41, 240] width 77 height 19
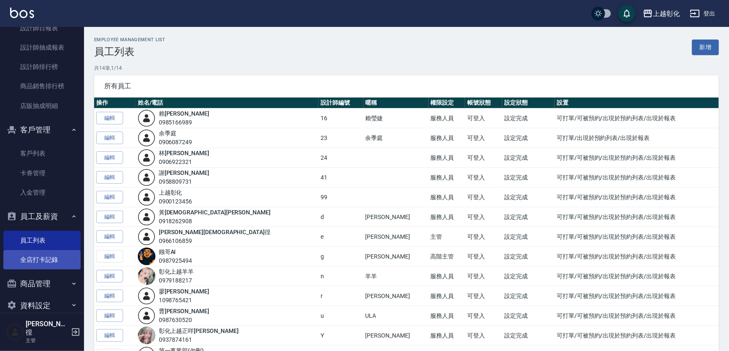
click at [54, 257] on link "全店打卡記錄" at bounding box center [41, 259] width 77 height 19
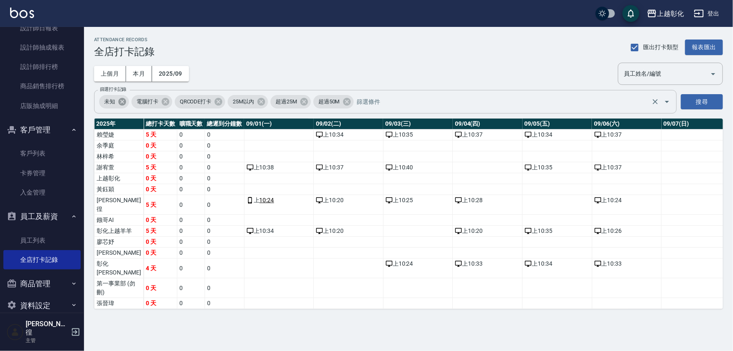
click at [124, 104] on icon at bounding box center [123, 102] width 8 height 8
click at [653, 100] on icon "Clear" at bounding box center [655, 101] width 5 height 5
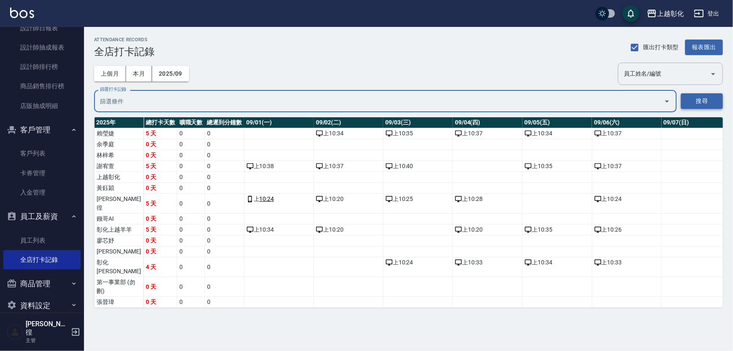
click at [685, 100] on button "搜尋" at bounding box center [702, 101] width 42 height 16
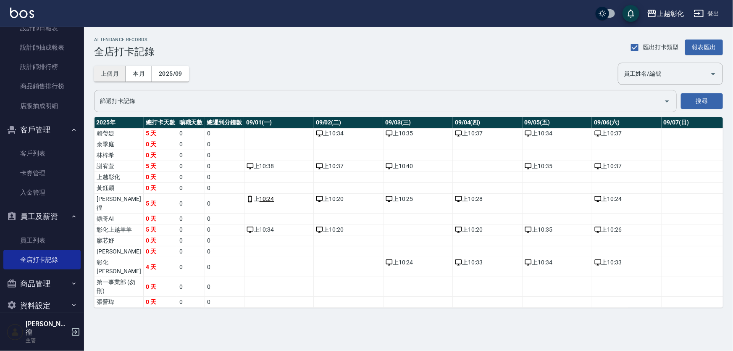
click at [103, 76] on button "上個月" at bounding box center [110, 74] width 32 height 16
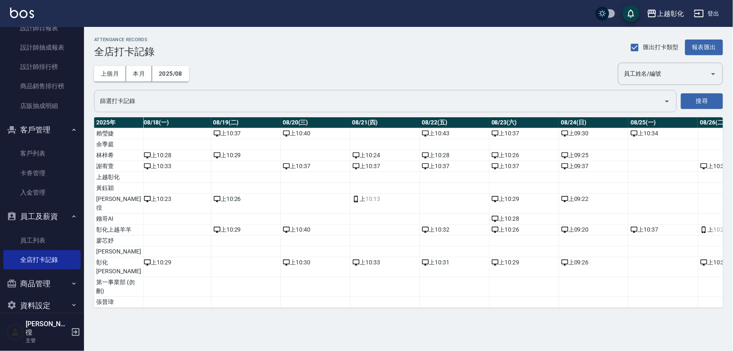
scroll to position [0, 1289]
drag, startPoint x: 604, startPoint y: 330, endPoint x: 631, endPoint y: 326, distance: 27.6
click at [634, 318] on div "ATTENDANCE RECORDS 全店打卡記錄 匯出打卡類型 報表匯出 上個月 本月 2025/08 員工姓名/編號 員工姓名/編號 篩選打卡記錄 篩選打…" at bounding box center [408, 172] width 649 height 291
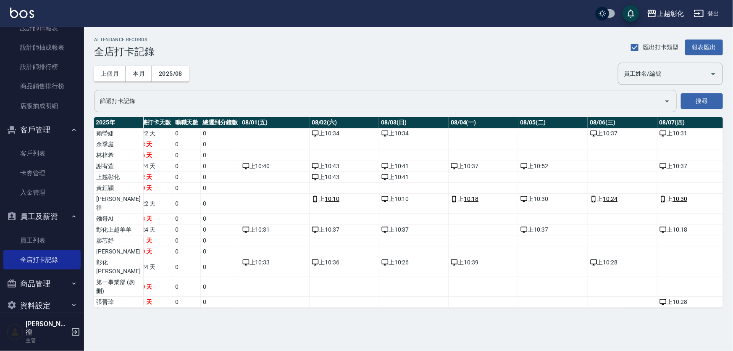
scroll to position [0, 0]
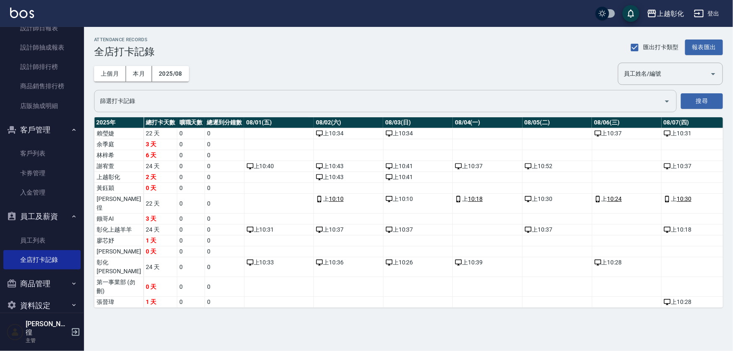
click at [144, 167] on td "24 天" at bounding box center [161, 166] width 34 height 11
click at [105, 165] on td "謝宥萱" at bounding box center [119, 166] width 49 height 11
click at [144, 165] on td "24 天" at bounding box center [161, 166] width 34 height 11
drag, startPoint x: 163, startPoint y: 165, endPoint x: 213, endPoint y: 163, distance: 50.0
click at [177, 165] on td "0" at bounding box center [191, 166] width 28 height 11
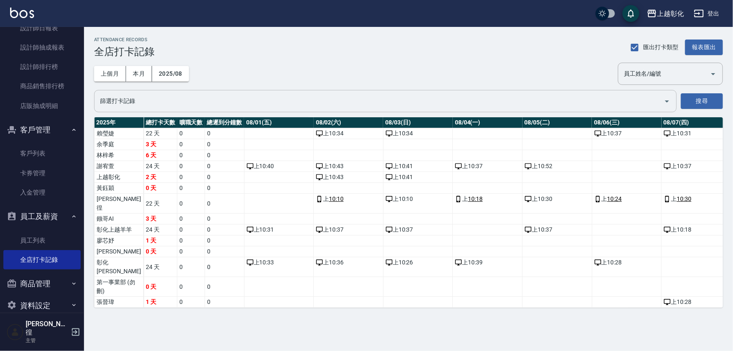
drag, startPoint x: 213, startPoint y: 163, endPoint x: 219, endPoint y: 163, distance: 5.5
click at [214, 163] on td "0" at bounding box center [225, 166] width 40 height 11
click at [255, 165] on div "上 10:40" at bounding box center [279, 166] width 65 height 9
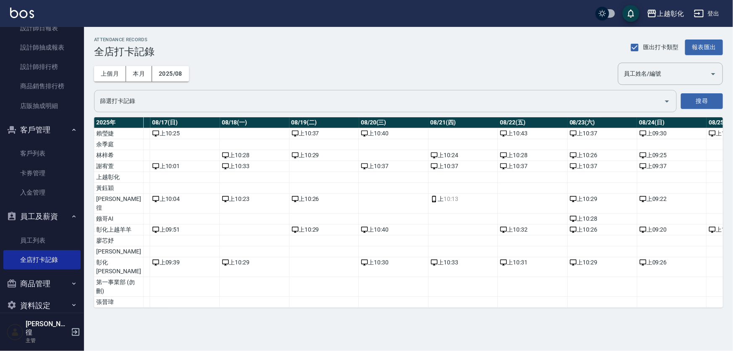
scroll to position [9, 1208]
drag, startPoint x: 576, startPoint y: 322, endPoint x: 594, endPoint y: 312, distance: 21.1
click at [594, 308] on td "a dense table" at bounding box center [603, 302] width 70 height 11
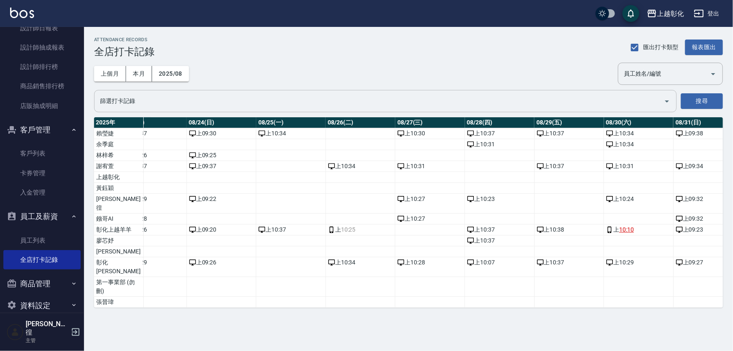
scroll to position [0, 0]
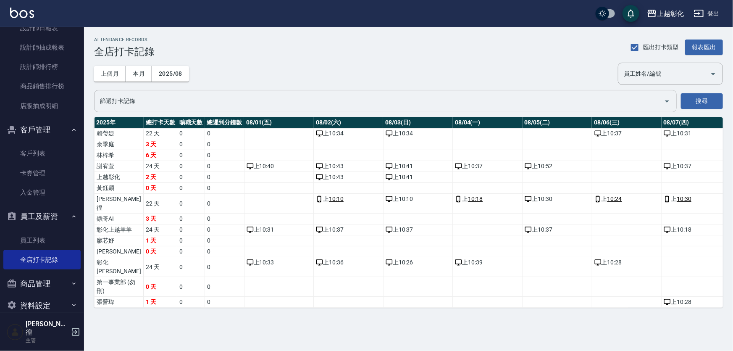
click at [206, 297] on td "0" at bounding box center [225, 287] width 40 height 20
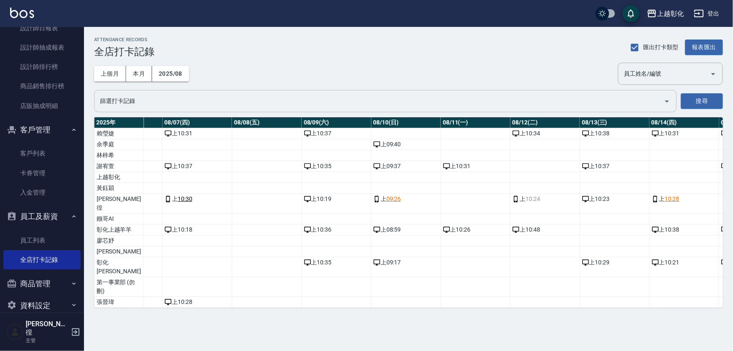
scroll to position [0, 579]
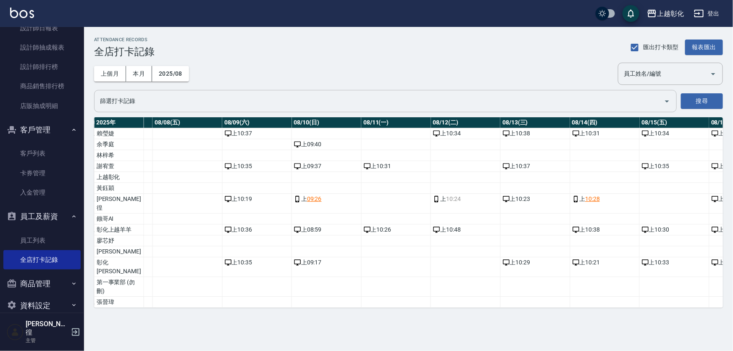
click at [361, 318] on div "ATTENDANCE RECORDS 全店打卡記錄 匯出打卡類型 報表匯出 上個月 本月 2025/08 員工姓名/編號 員工姓名/編號 篩選打卡記錄 篩選打…" at bounding box center [408, 172] width 649 height 291
drag, startPoint x: 371, startPoint y: 332, endPoint x: 387, endPoint y: 330, distance: 16.1
click at [387, 318] on div "ATTENDANCE RECORDS 全店打卡記錄 匯出打卡類型 報表匯出 上個月 本月 2025/08 員工姓名/編號 員工姓名/編號 篩選打卡記錄 篩選打…" at bounding box center [408, 172] width 649 height 291
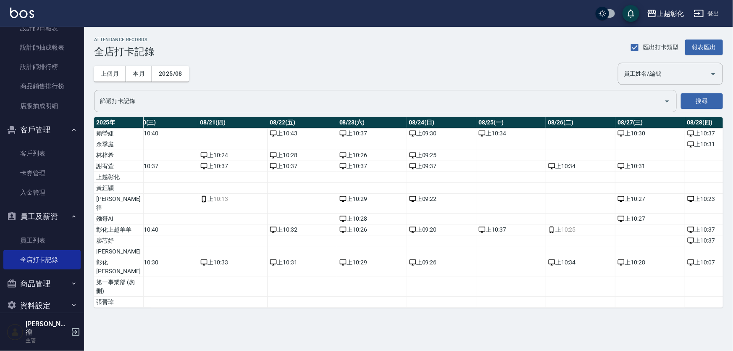
scroll to position [0, 1454]
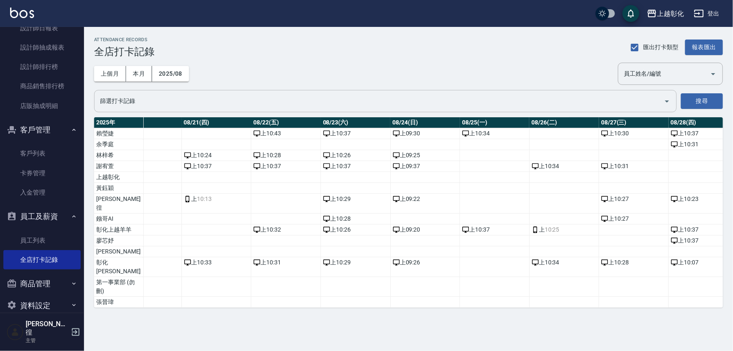
click at [567, 308] on div "[DATE] 總打卡天數 曠職天數 總遲到分鐘數 08/01(五) 08/02(六) 08/03(日) 08/04(一) 08/05(二) 08/06(三) …" at bounding box center [408, 212] width 629 height 190
drag, startPoint x: 570, startPoint y: 323, endPoint x: 588, endPoint y: 321, distance: 18.1
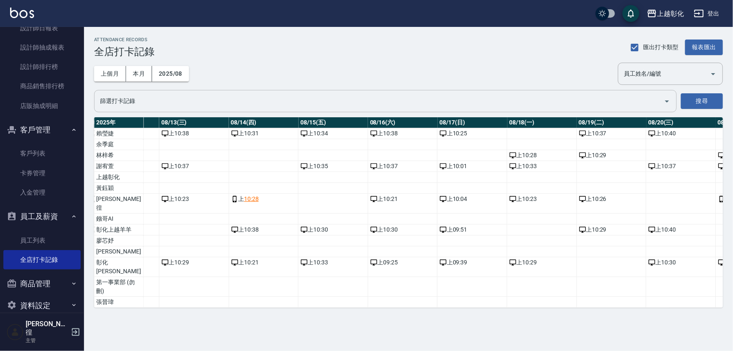
scroll to position [9, 920]
drag, startPoint x: 481, startPoint y: 324, endPoint x: 491, endPoint y: 324, distance: 10.5
click at [491, 308] on tr "[PERSON_NAME]1 天 0 0 上 10:28" at bounding box center [327, 302] width 2307 height 11
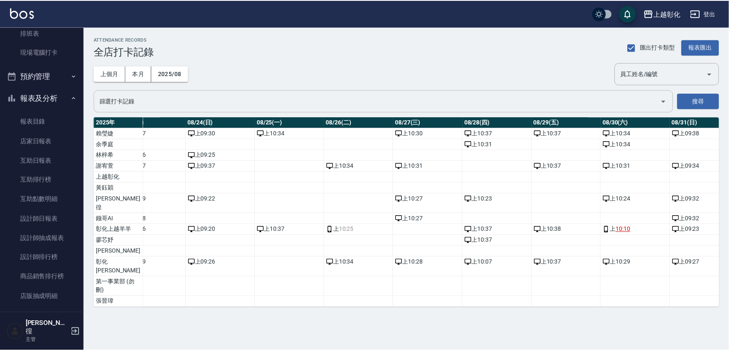
scroll to position [0, 0]
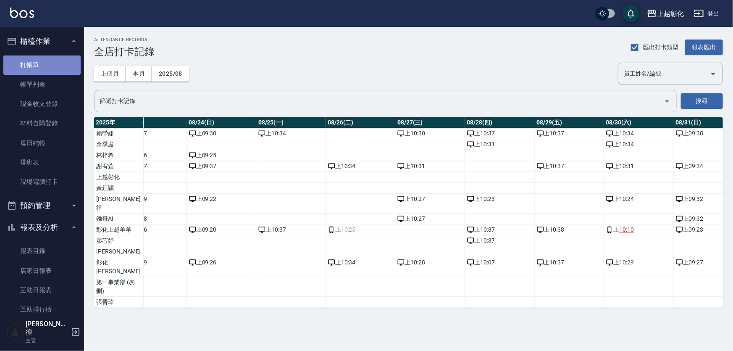
click at [42, 68] on link "打帳單" at bounding box center [41, 64] width 77 height 19
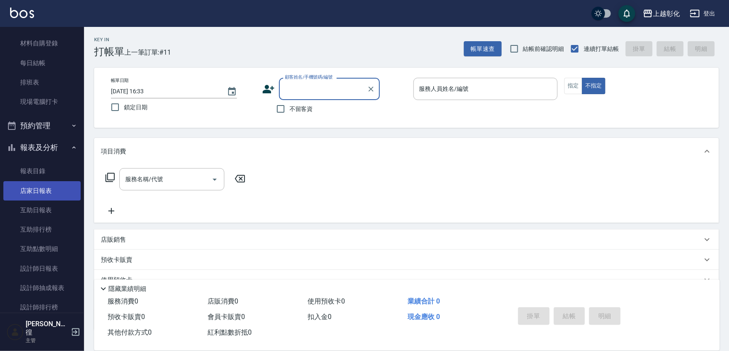
scroll to position [229, 0]
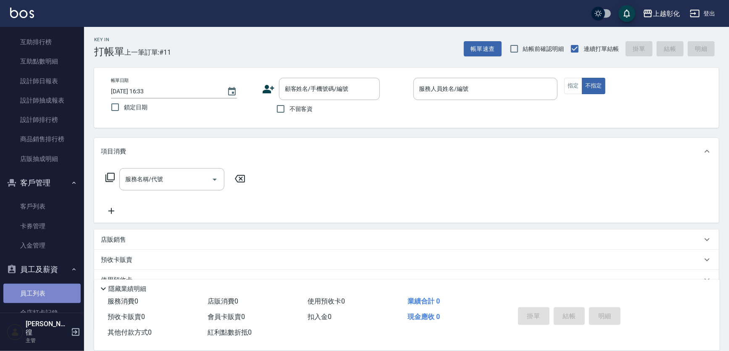
click at [55, 290] on link "員工列表" at bounding box center [41, 293] width 77 height 19
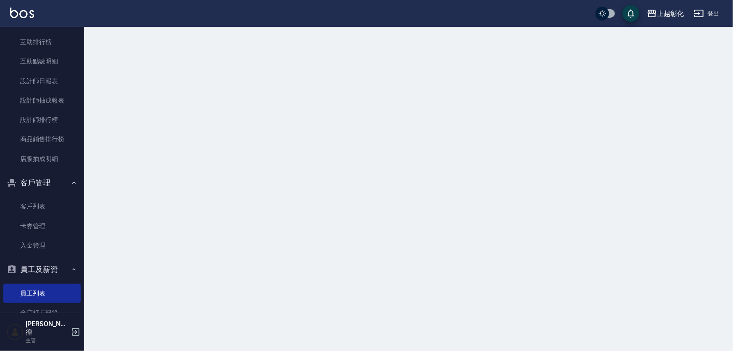
scroll to position [326, 0]
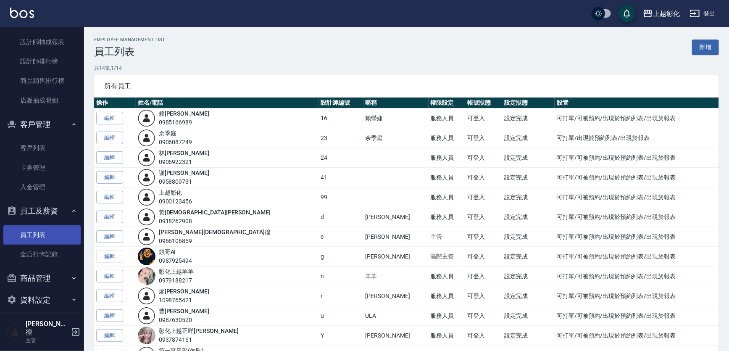
click at [53, 242] on link "員工列表" at bounding box center [41, 234] width 77 height 19
click at [49, 253] on link "全店打卡記錄" at bounding box center [41, 254] width 77 height 19
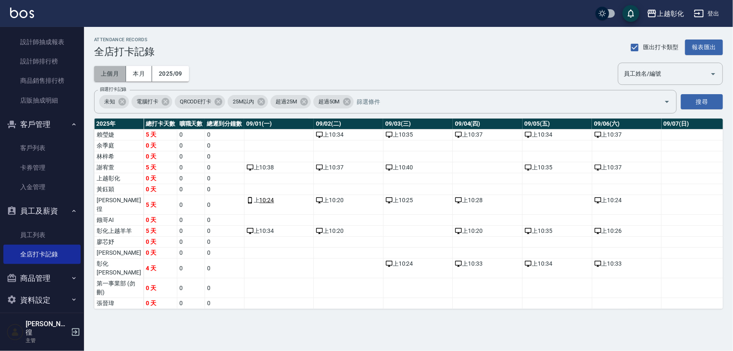
click at [105, 69] on button "上個月" at bounding box center [110, 74] width 32 height 16
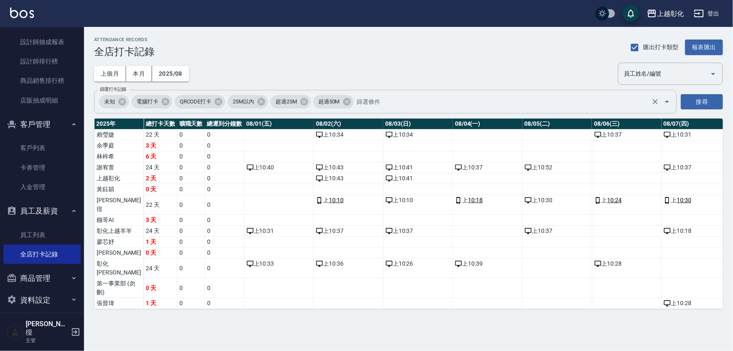
click at [117, 102] on span "未知" at bounding box center [109, 101] width 21 height 8
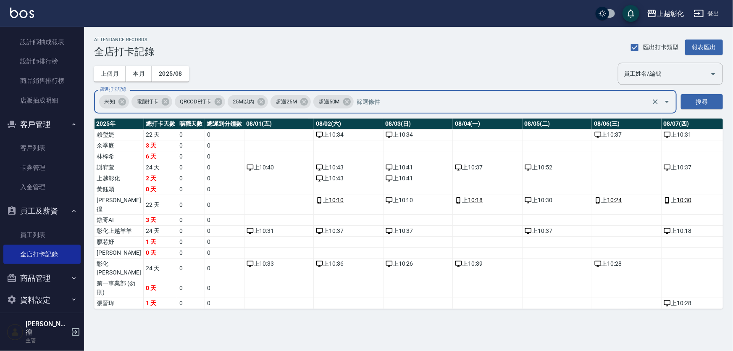
click at [117, 102] on span "未知" at bounding box center [109, 101] width 21 height 8
click at [123, 99] on icon at bounding box center [123, 102] width 8 height 8
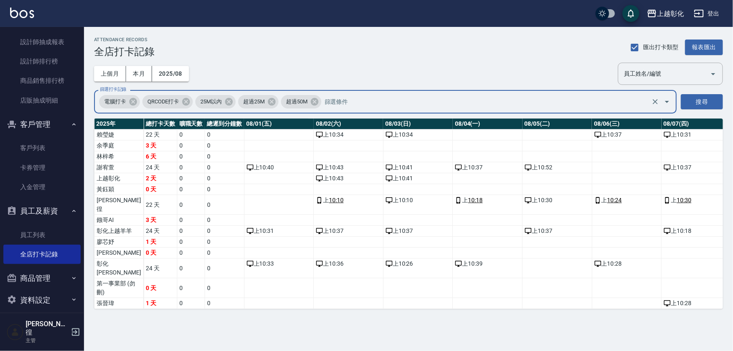
click at [128, 97] on span "電腦打卡" at bounding box center [115, 101] width 32 height 8
click at [119, 103] on span "電腦打卡" at bounding box center [115, 101] width 32 height 8
drag, startPoint x: 133, startPoint y: 97, endPoint x: 140, endPoint y: 97, distance: 7.6
click at [136, 97] on div "電腦打卡" at bounding box center [119, 101] width 41 height 13
click at [138, 97] on icon at bounding box center [133, 101] width 9 height 9
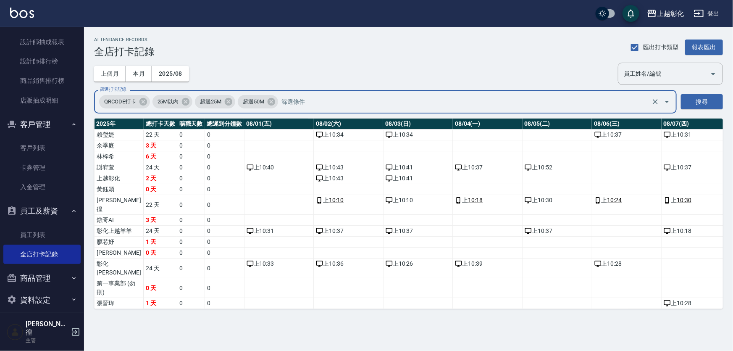
click at [138, 100] on span "QRCODE打卡" at bounding box center [120, 101] width 42 height 8
drag, startPoint x: 147, startPoint y: 100, endPoint x: 151, endPoint y: 99, distance: 4.2
click at [147, 100] on icon at bounding box center [143, 101] width 9 height 9
click at [151, 99] on span "超過25M" at bounding box center [158, 101] width 32 height 8
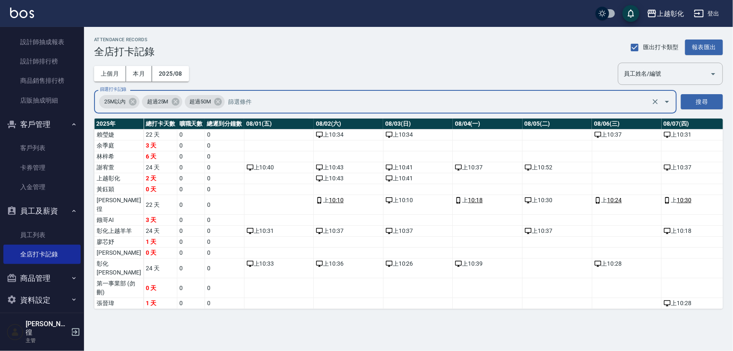
click at [149, 100] on span "超過25M" at bounding box center [158, 101] width 32 height 8
click at [137, 103] on icon at bounding box center [133, 102] width 8 height 8
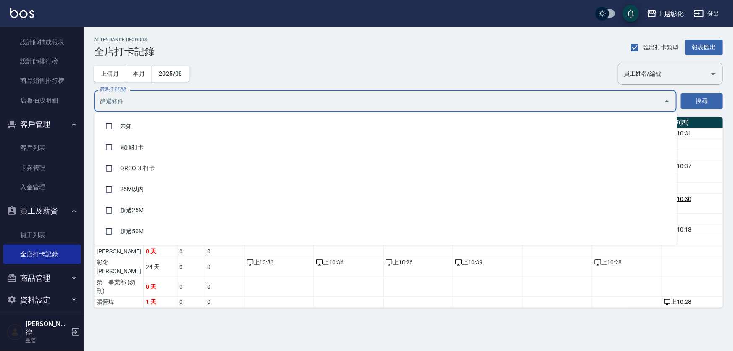
click at [142, 103] on input "篩選打卡記錄" at bounding box center [379, 101] width 563 height 15
click at [680, 108] on div "篩選打卡記錄 篩選打卡記錄 搜尋" at bounding box center [408, 101] width 629 height 22
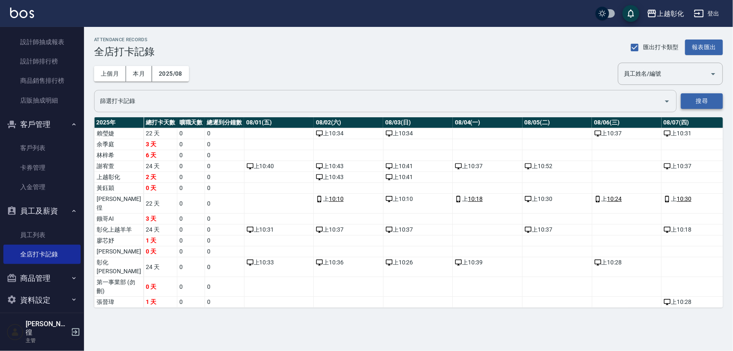
click at [688, 102] on button "搜尋" at bounding box center [702, 101] width 42 height 16
drag, startPoint x: 252, startPoint y: 324, endPoint x: 269, endPoint y: 322, distance: 16.9
click at [269, 308] on td "a dense table" at bounding box center [279, 302] width 70 height 11
click at [32, 145] on link "客戶列表" at bounding box center [41, 147] width 77 height 19
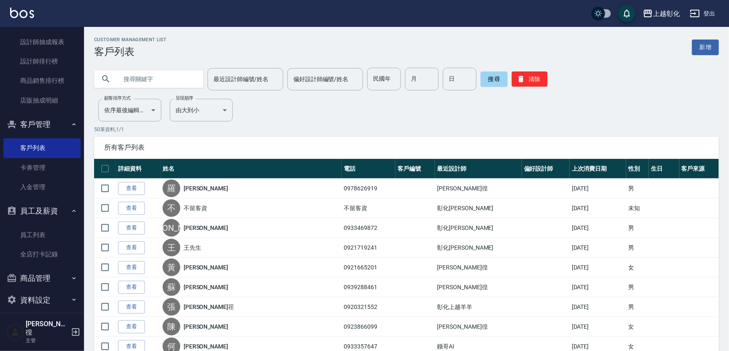
click at [171, 77] on input "text" at bounding box center [157, 79] width 79 height 23
type input "0978475"
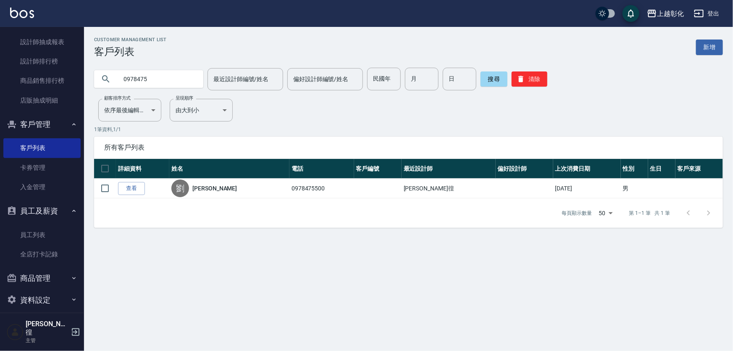
click at [140, 195] on link "查看" at bounding box center [131, 188] width 27 height 13
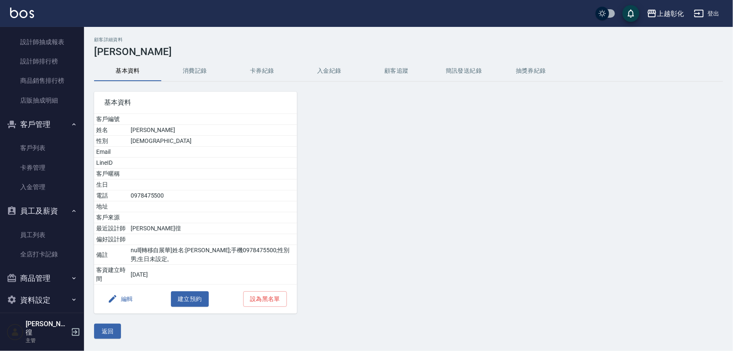
click at [358, 67] on button "入金紀錄" at bounding box center [329, 71] width 67 height 20
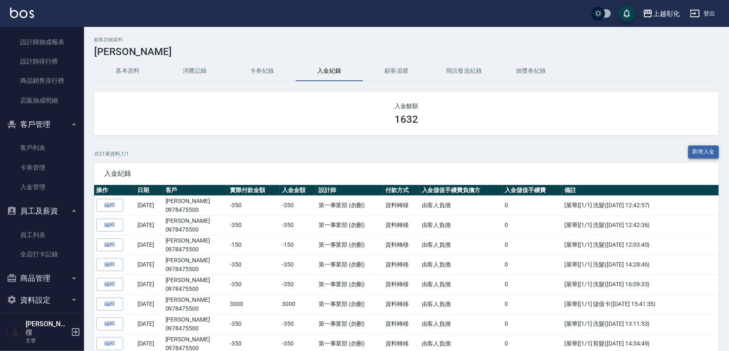
click at [714, 146] on button "新增入金" at bounding box center [703, 151] width 31 height 13
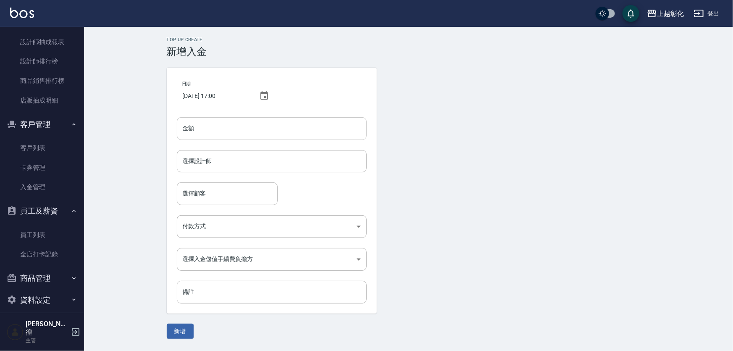
click at [251, 122] on input "金額" at bounding box center [272, 128] width 190 height 23
type input "-350"
click at [220, 160] on input "選擇設計師" at bounding box center [272, 161] width 182 height 15
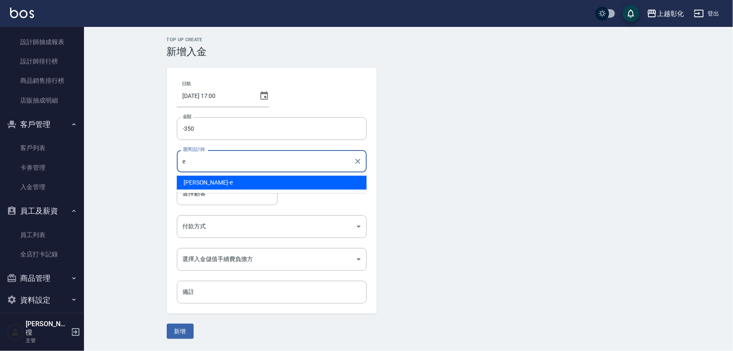
click at [227, 188] on div "[PERSON_NAME] -e" at bounding box center [272, 183] width 190 height 14
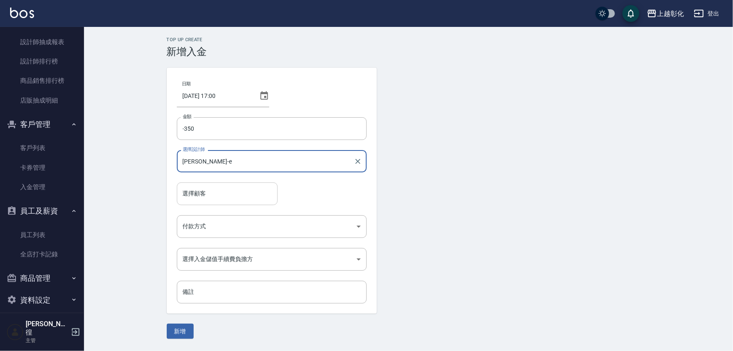
type input "[PERSON_NAME]-e"
click at [223, 200] on input "選擇顧客" at bounding box center [227, 193] width 93 height 15
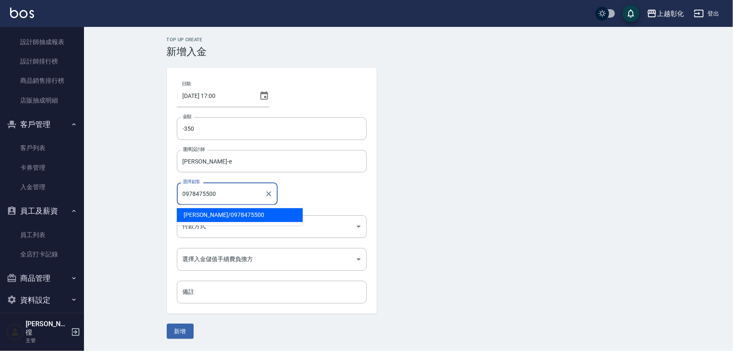
click at [211, 218] on span "[PERSON_NAME]/ 0978475500" at bounding box center [240, 215] width 126 height 14
type input "[PERSON_NAME]/0978475500"
click at [211, 229] on body "上越彰化 登出 櫃檯作業 打帳單 帳單列表 現金收支登錄 材料自購登錄 每日結帳 排班表 現場電腦打卡 預約管理 預約管理 單日預約紀錄 單週預約紀錄 報表及…" at bounding box center [366, 175] width 733 height 351
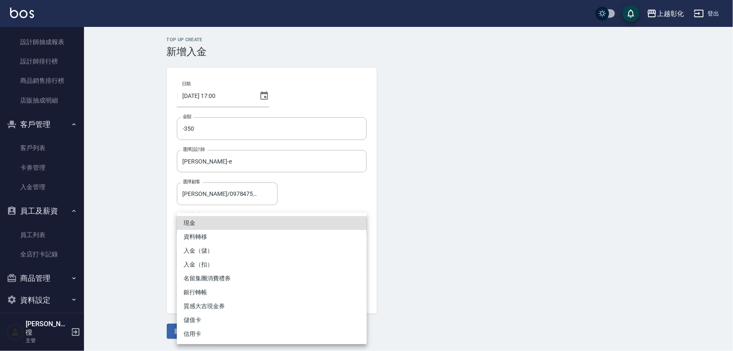
click at [216, 264] on li "入金（扣）" at bounding box center [272, 265] width 190 height 14
type input "入金（扣）"
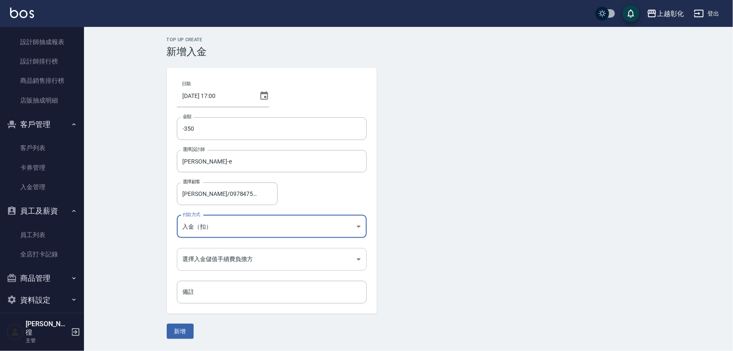
click at [220, 254] on body "上越彰化 登出 櫃檯作業 打帳單 帳單列表 現金收支登錄 材料自購登錄 每日結帳 排班表 現場電腦打卡 預約管理 預約管理 單日預約紀錄 單週預約紀錄 報表及…" at bounding box center [366, 175] width 733 height 351
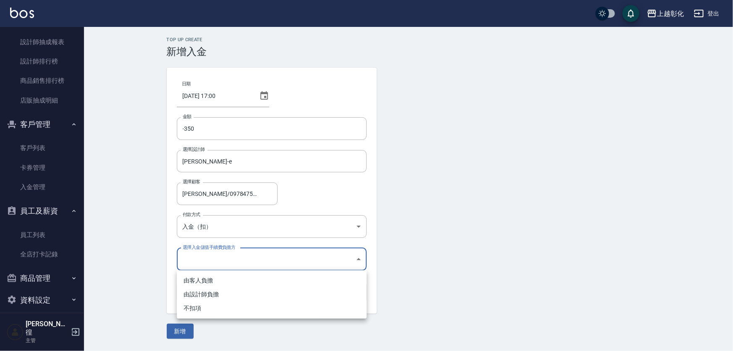
click at [206, 313] on li "不扣項" at bounding box center [272, 308] width 190 height 14
type input "WITHOUTHANDLINGFEE"
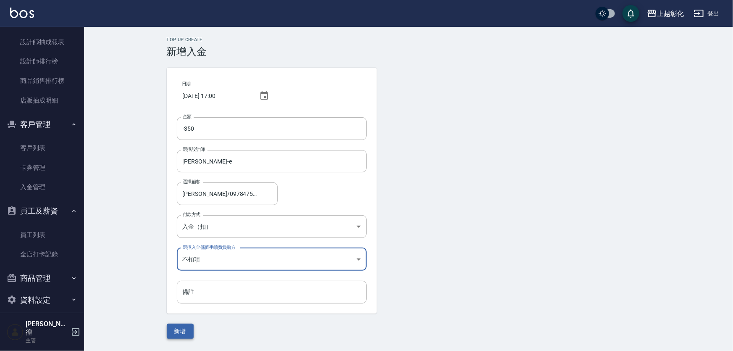
click at [181, 324] on button "新增" at bounding box center [180, 332] width 27 height 16
